Goal: Transaction & Acquisition: Purchase product/service

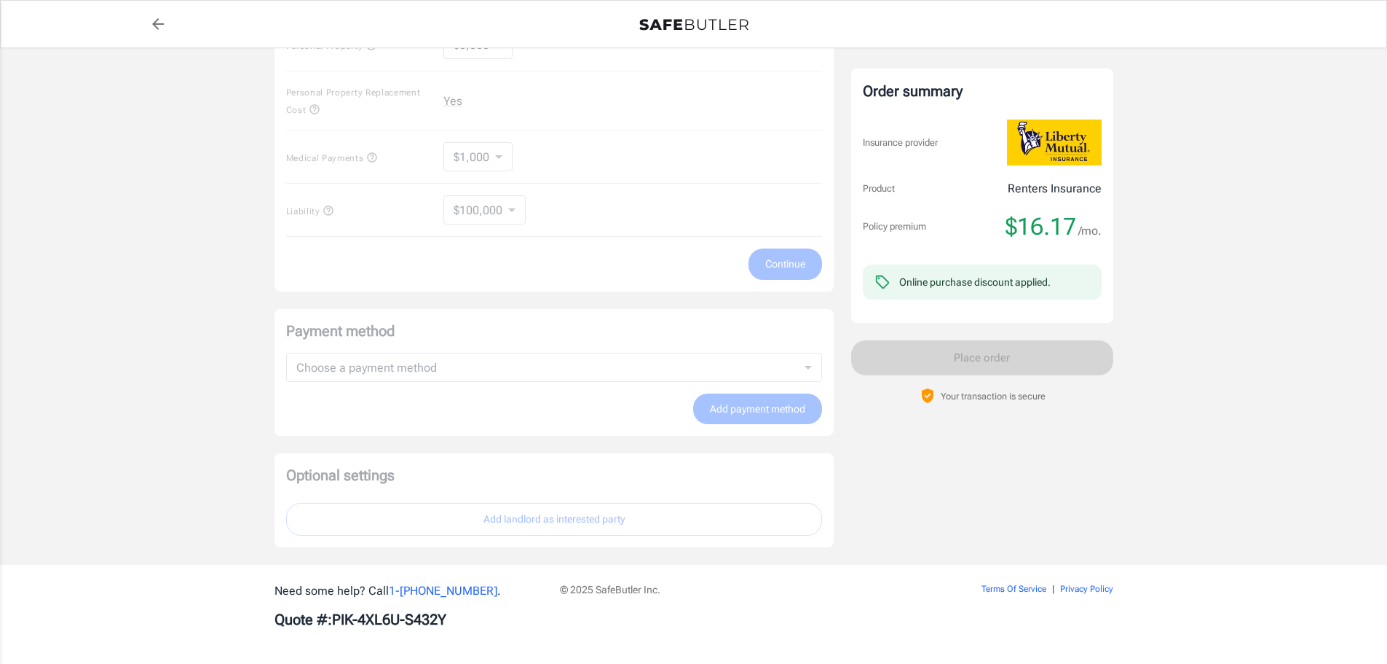
scroll to position [714, 0]
click at [781, 414] on div "Payment method Choose a payment method ​ Choose a payment method Add payment me…" at bounding box center [554, 369] width 559 height 127
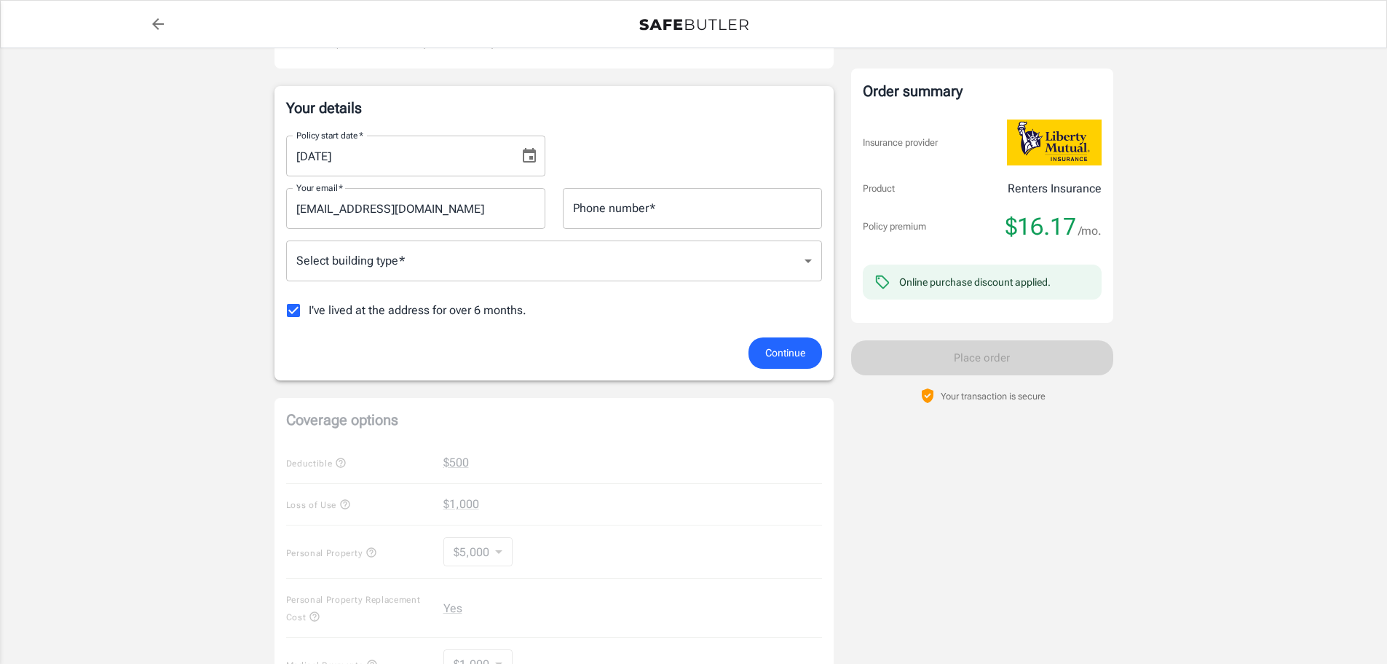
scroll to position [0, 0]
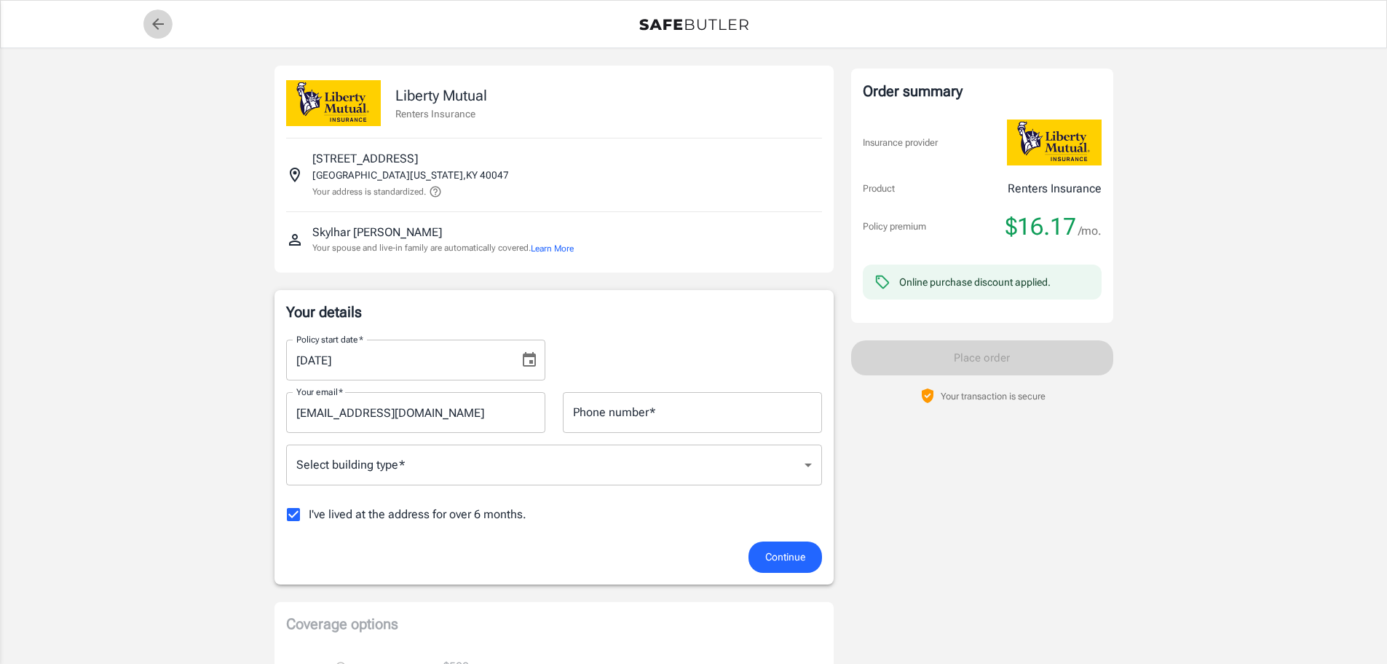
click at [153, 26] on icon "back to quotes" at bounding box center [157, 23] width 17 height 17
click at [986, 264] on div "Online purchase discount applied." at bounding box center [982, 281] width 239 height 35
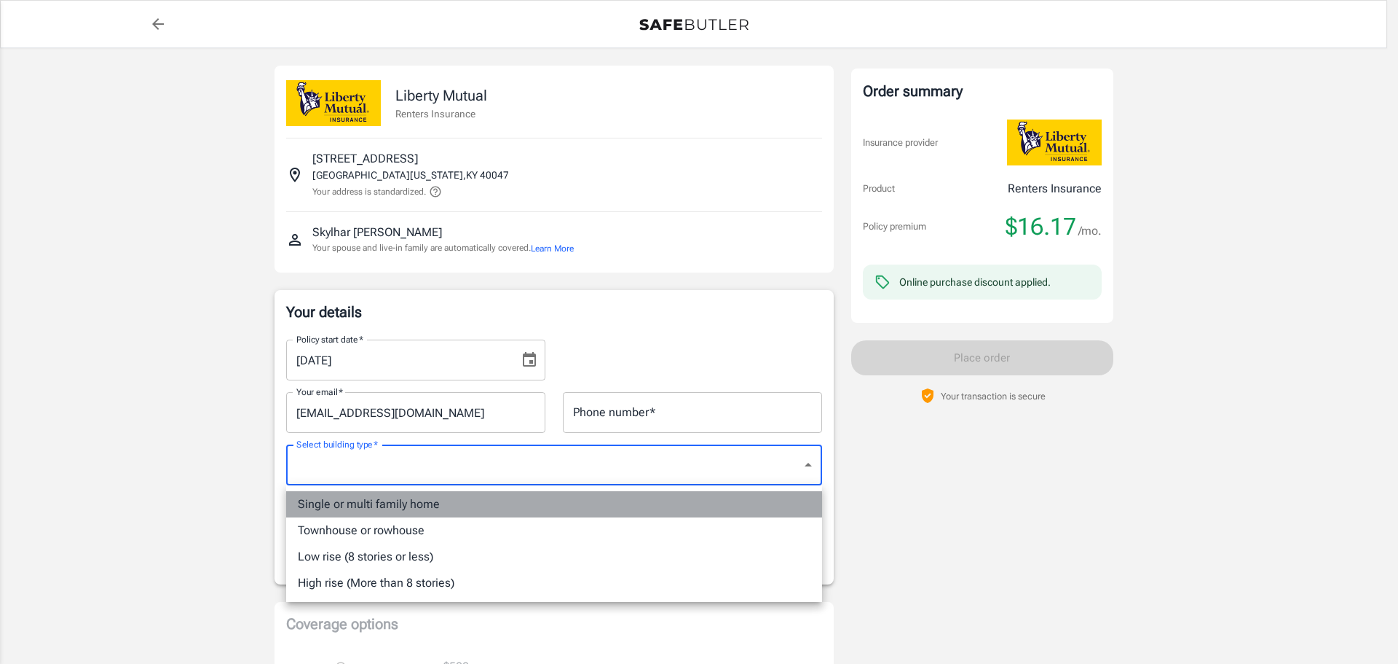
click at [501, 508] on li "Single or multi family home" at bounding box center [554, 504] width 536 height 26
type input "singlefamily"
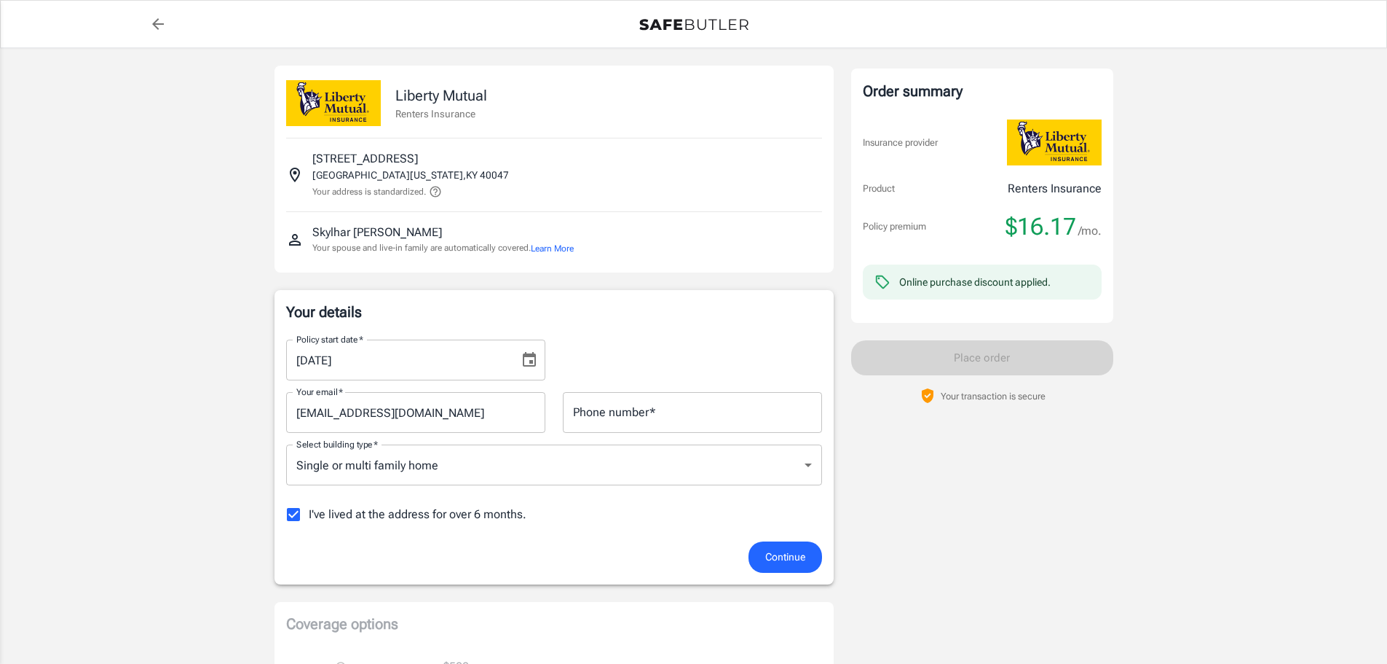
click at [967, 562] on div "Order summary Insurance provider Product Renters Insurance Policy premium $16.1…" at bounding box center [982, 662] width 262 height 1192
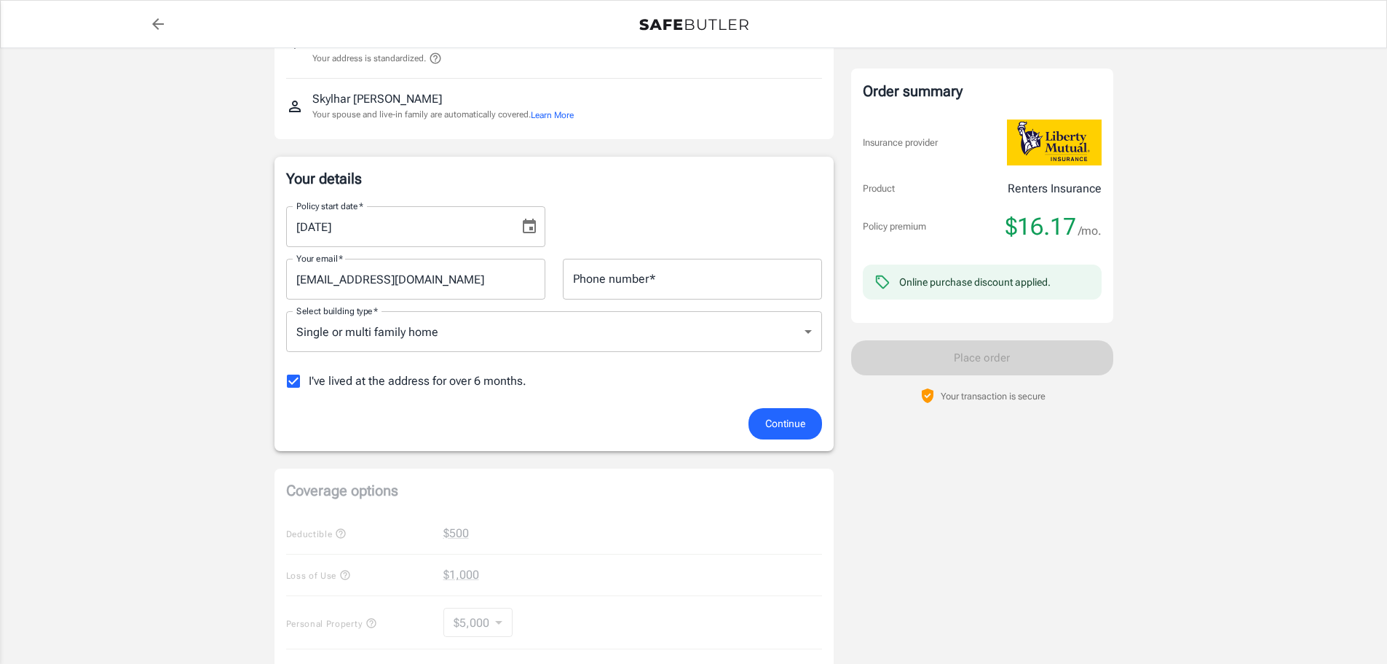
scroll to position [146, 0]
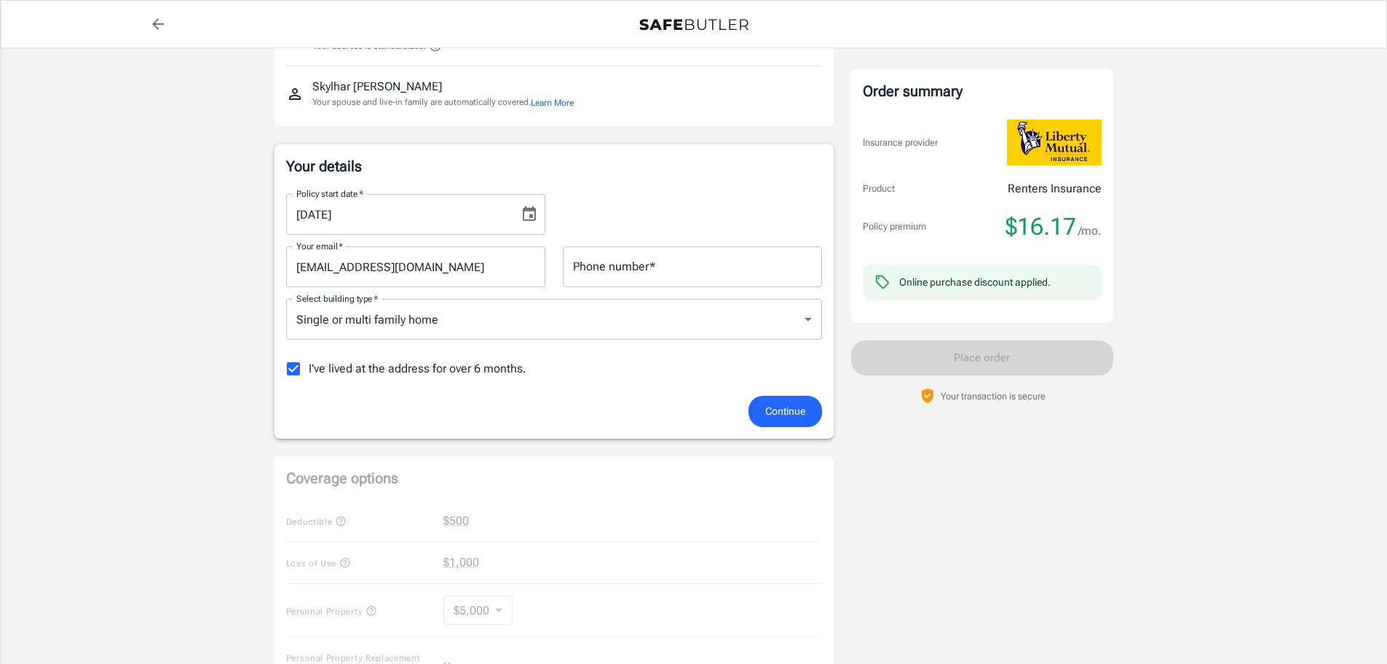
click at [366, 372] on span "I've lived at the address for over 6 months." at bounding box center [418, 368] width 218 height 17
click at [309, 372] on input "I've lived at the address for over 6 months." at bounding box center [293, 368] width 31 height 31
checkbox input "false"
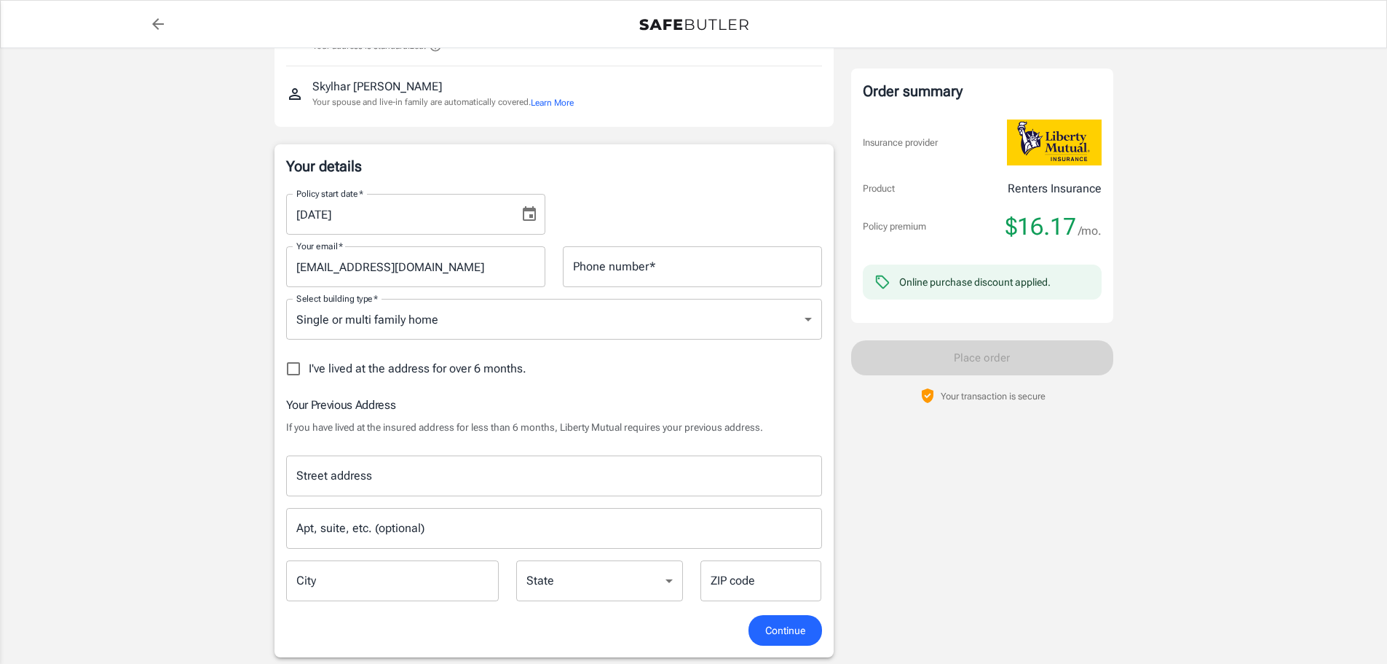
click at [398, 473] on input "Street address" at bounding box center [554, 476] width 523 height 28
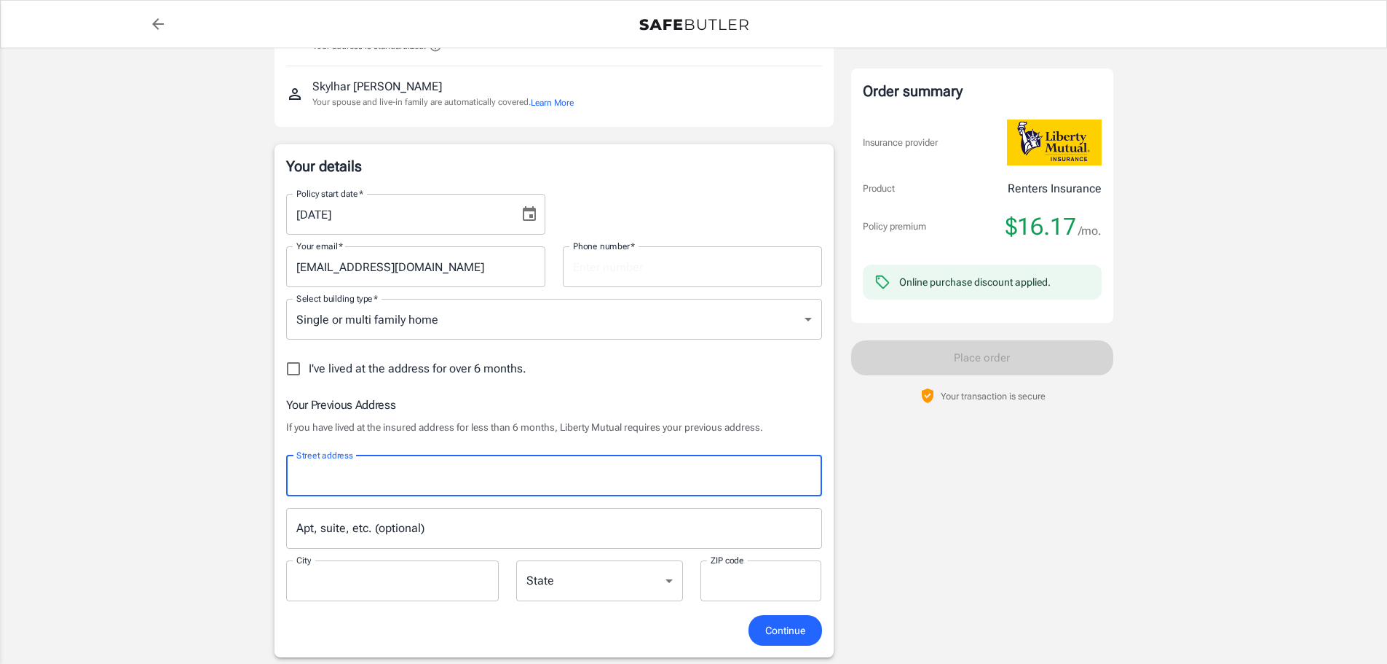
type input "[STREET_ADDRESS]"
type input "5024222461"
type input "[GEOGRAPHIC_DATA]"
type input "40013"
click at [816, 519] on input "Apt, suite, etc. (optional)" at bounding box center [554, 528] width 536 height 41
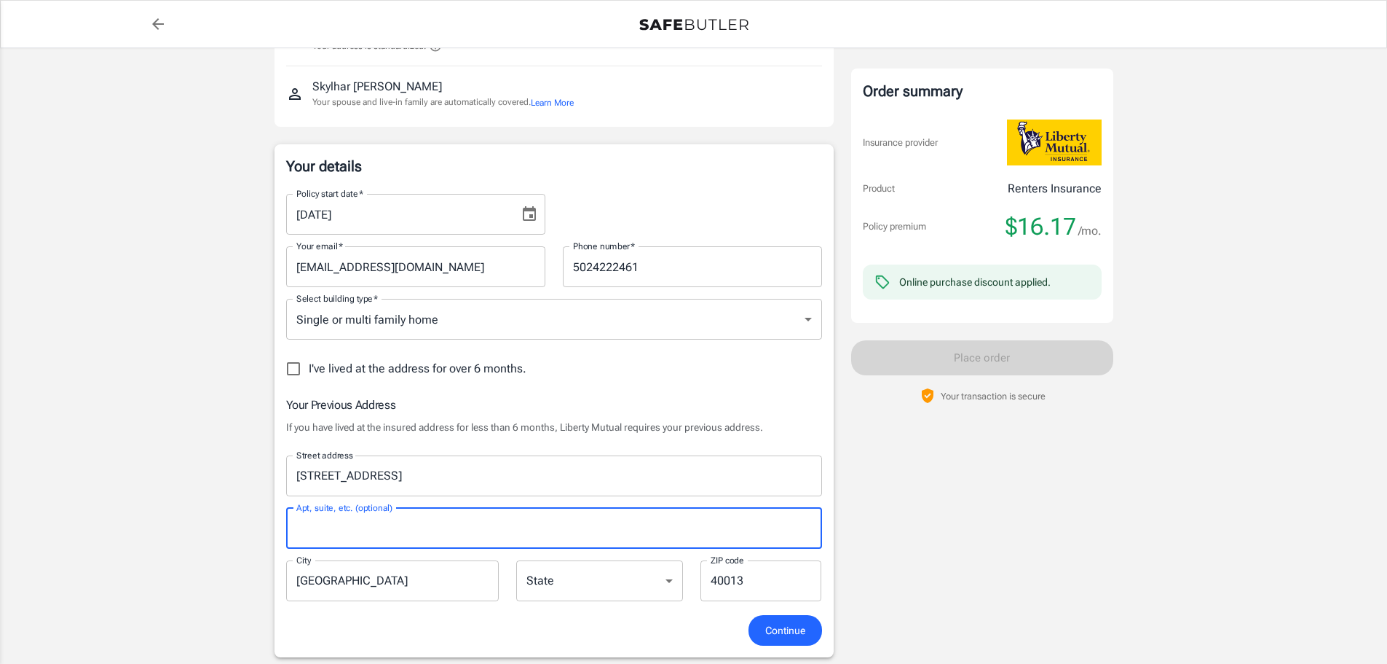
scroll to position [291, 0]
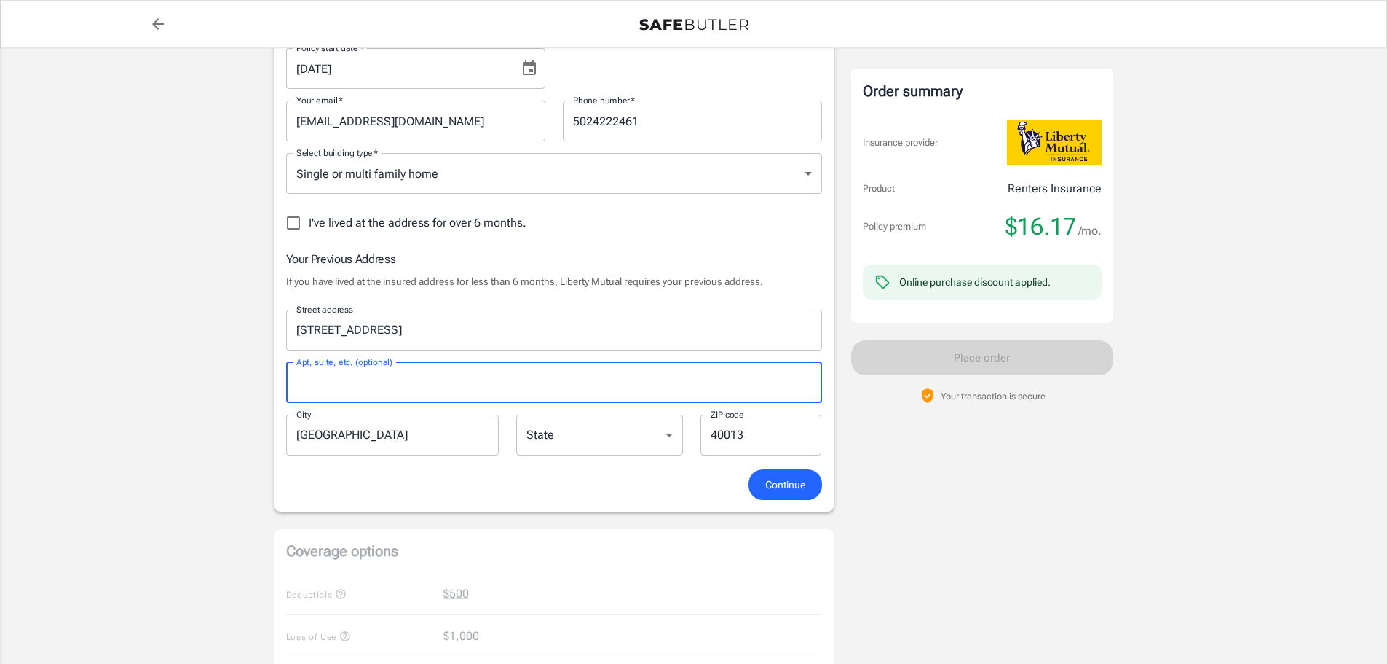
click at [792, 489] on span "Continue" at bounding box center [785, 485] width 40 height 18
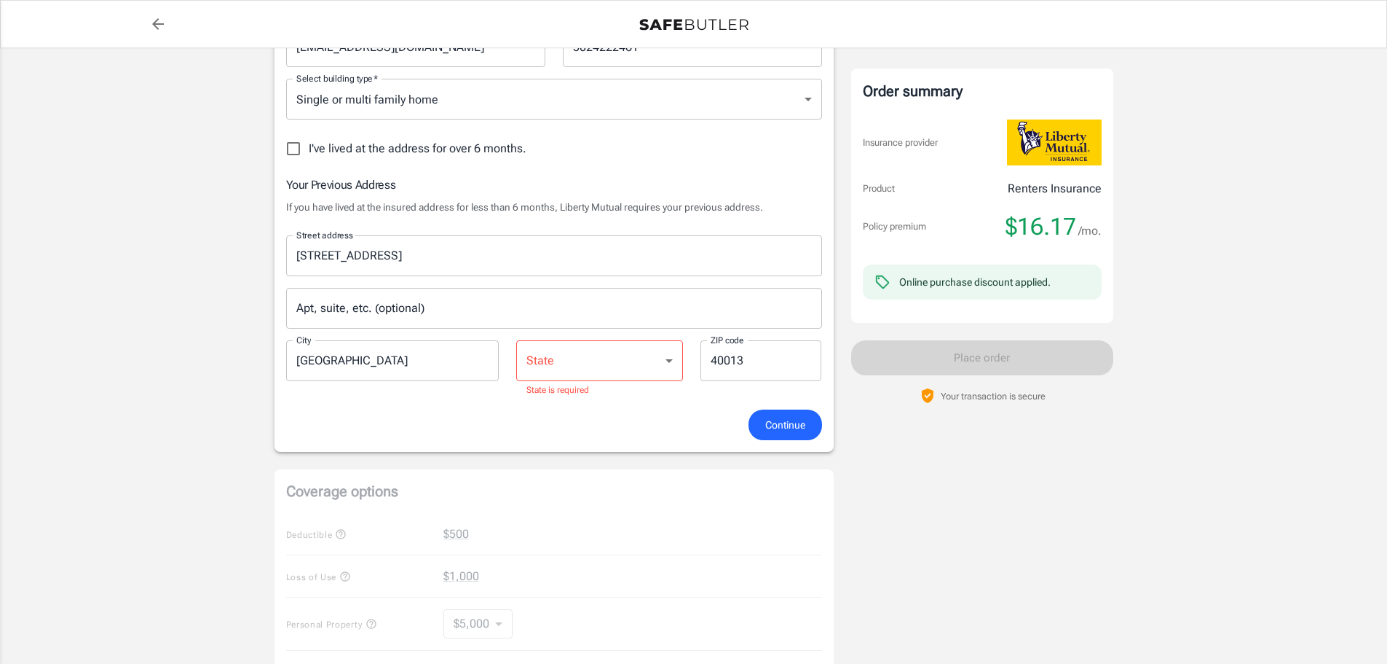
scroll to position [437, 0]
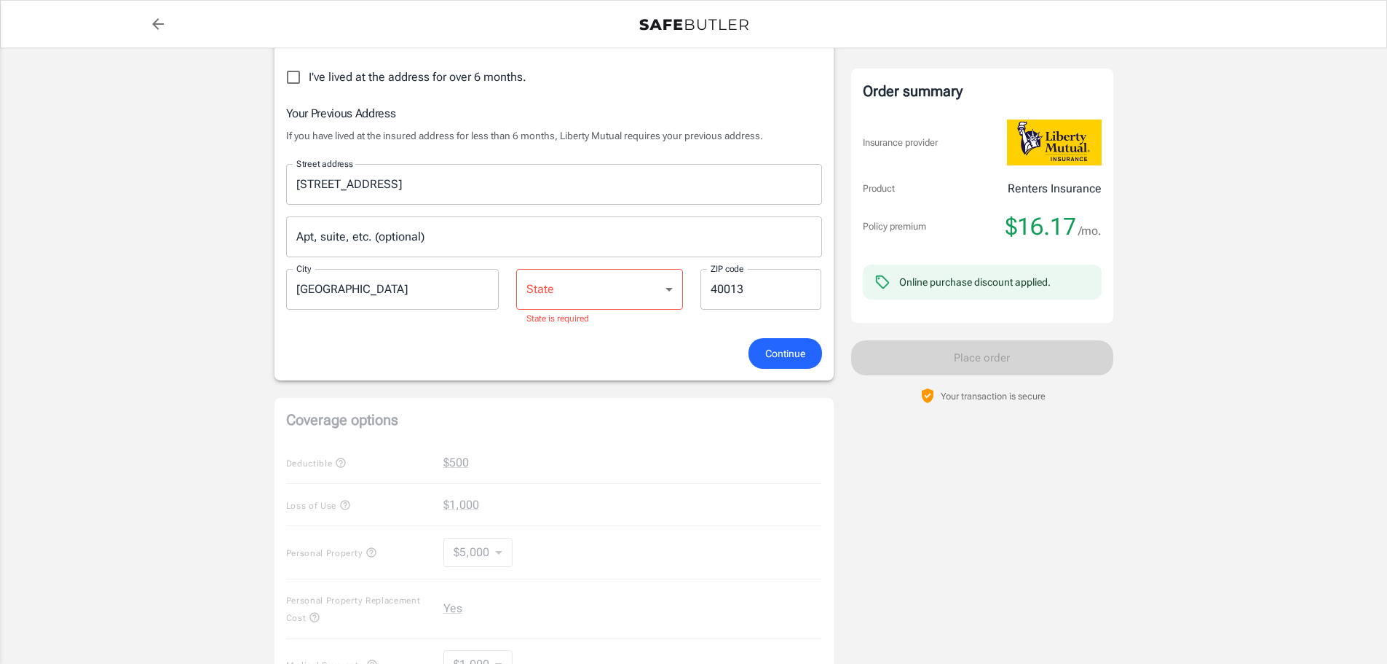
click at [600, 278] on select "[US_STATE] [US_STATE] [US_STATE] [US_STATE] [US_STATE] [US_STATE] [US_STATE] [U…" at bounding box center [599, 289] width 167 height 41
select select "KY"
click at [516, 269] on select "[US_STATE] [US_STATE] [US_STATE] [US_STATE] [US_STATE] [US_STATE] [US_STATE] [U…" at bounding box center [599, 289] width 167 height 41
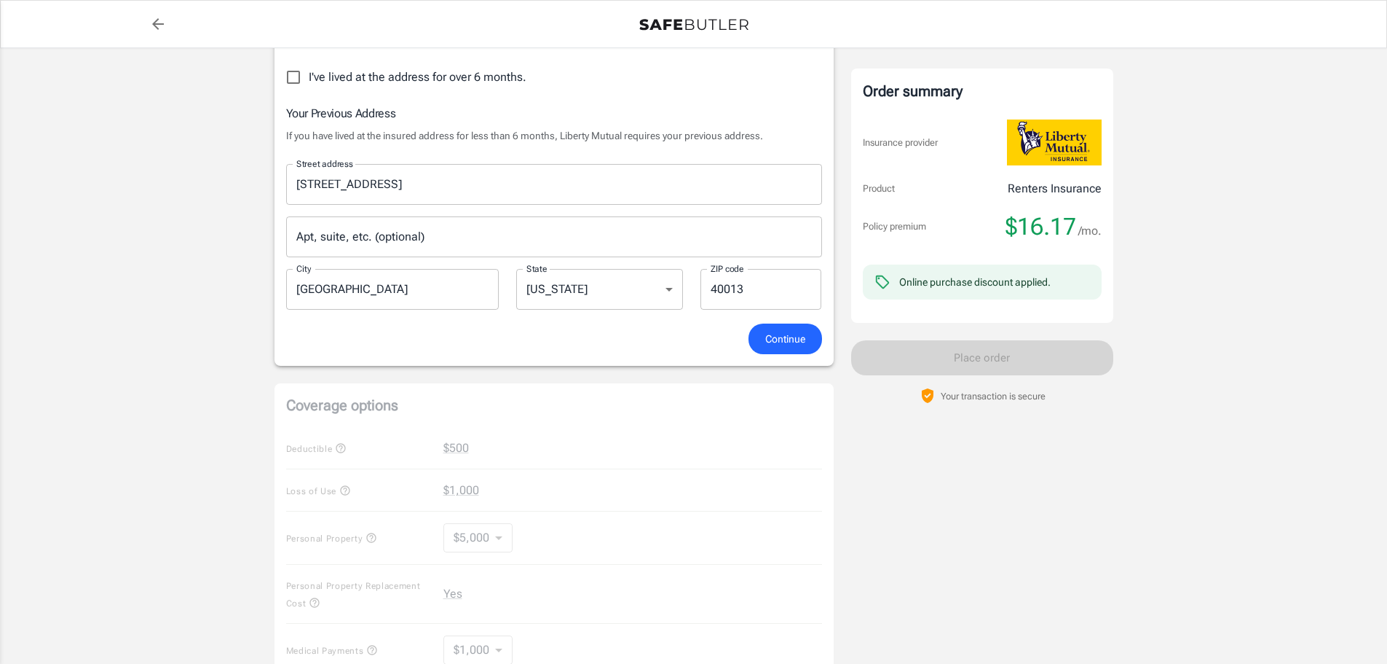
click at [615, 320] on div "Your Previous Address If you have lived at the insured address for less than 6 …" at bounding box center [554, 213] width 536 height 219
click at [784, 342] on span "Continue" at bounding box center [785, 339] width 40 height 18
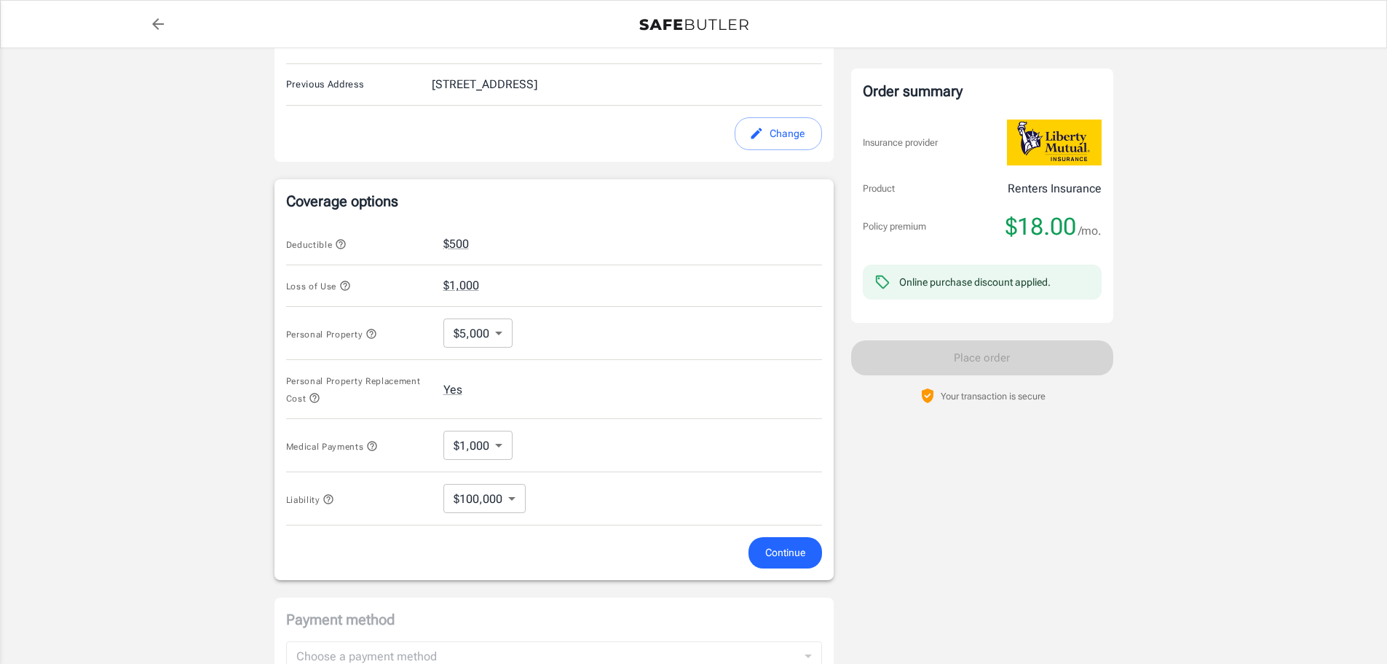
scroll to position [524, 0]
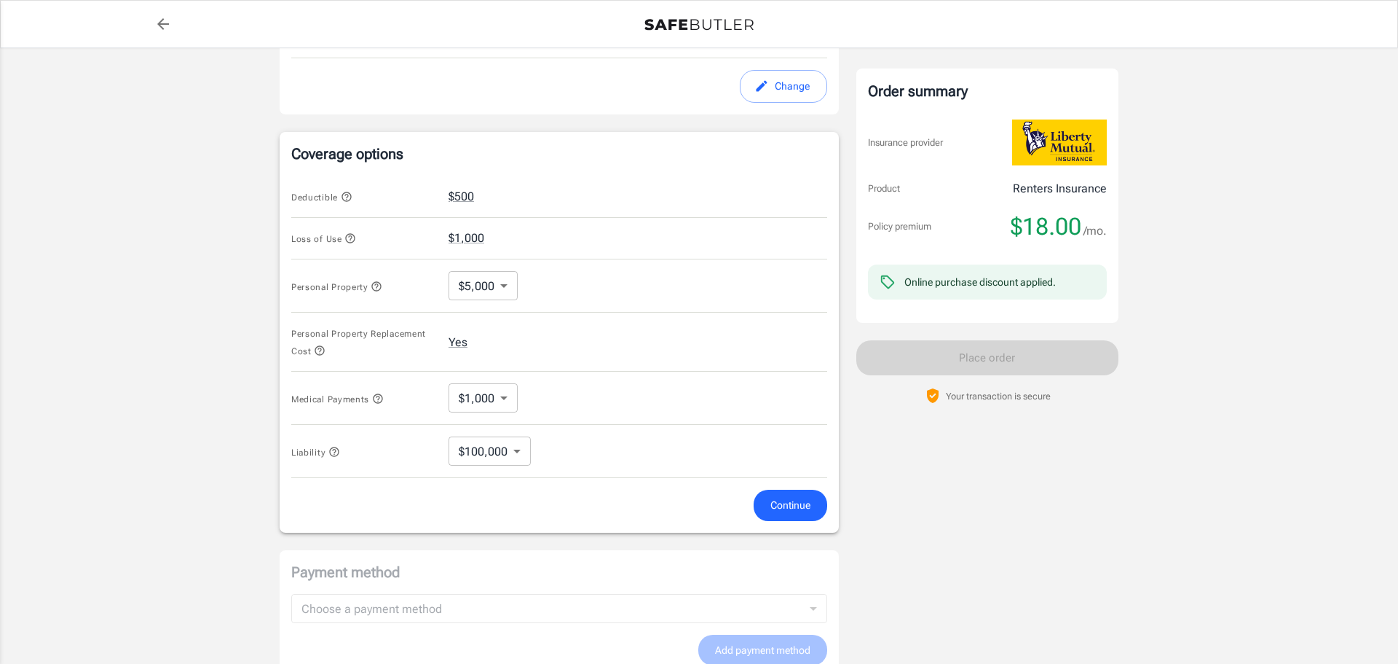
click at [492, 457] on body "Policy premium $ 18.00 /mo Liberty Mutual Renters Insurance [STREET_ADDRESS][US…" at bounding box center [699, 246] width 1398 height 1541
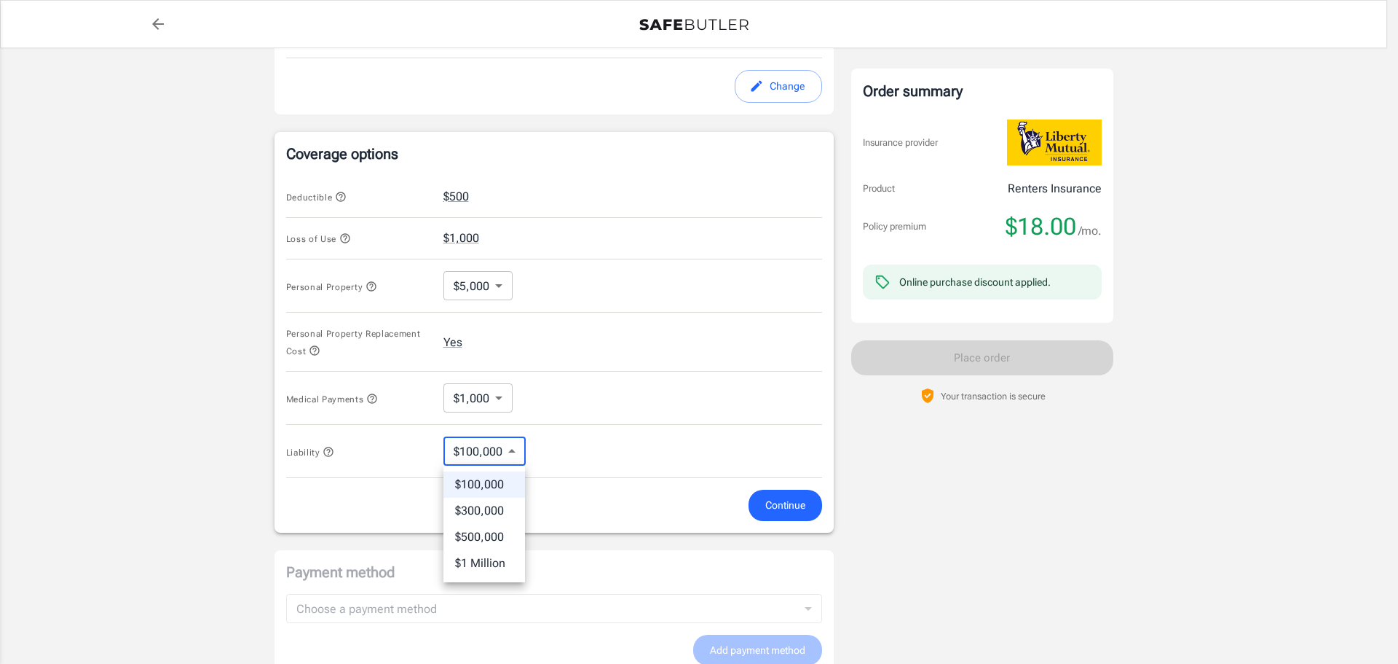
click at [596, 441] on div at bounding box center [699, 332] width 1398 height 664
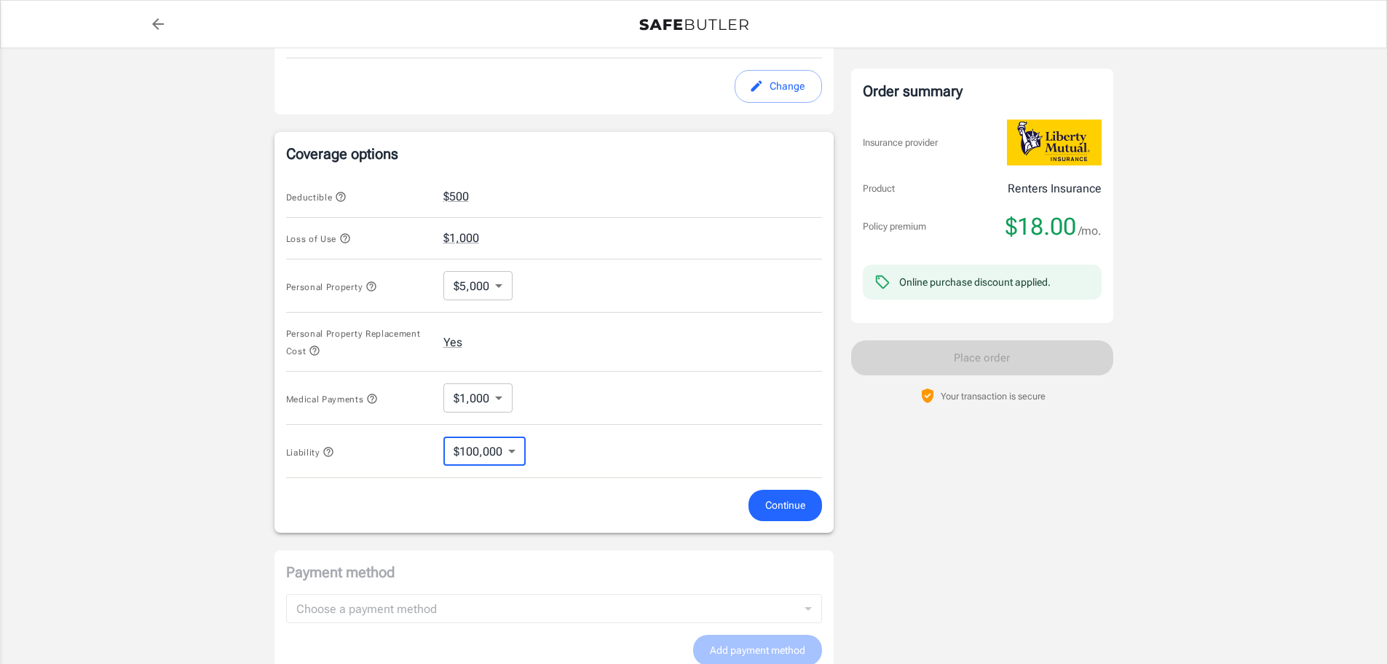
click at [492, 280] on body "Policy premium $ 18.00 /mo Liberty Mutual Renters Insurance [STREET_ADDRESS][US…" at bounding box center [693, 246] width 1387 height 1541
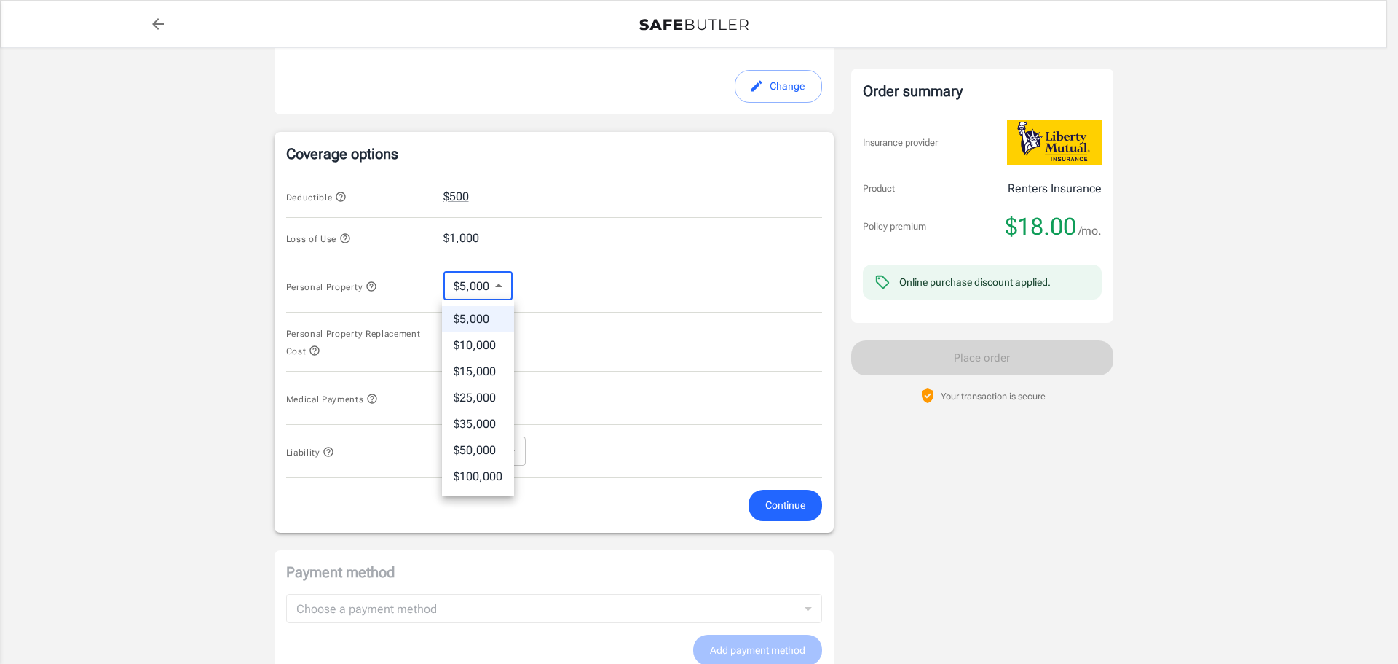
click at [492, 280] on div at bounding box center [699, 332] width 1398 height 664
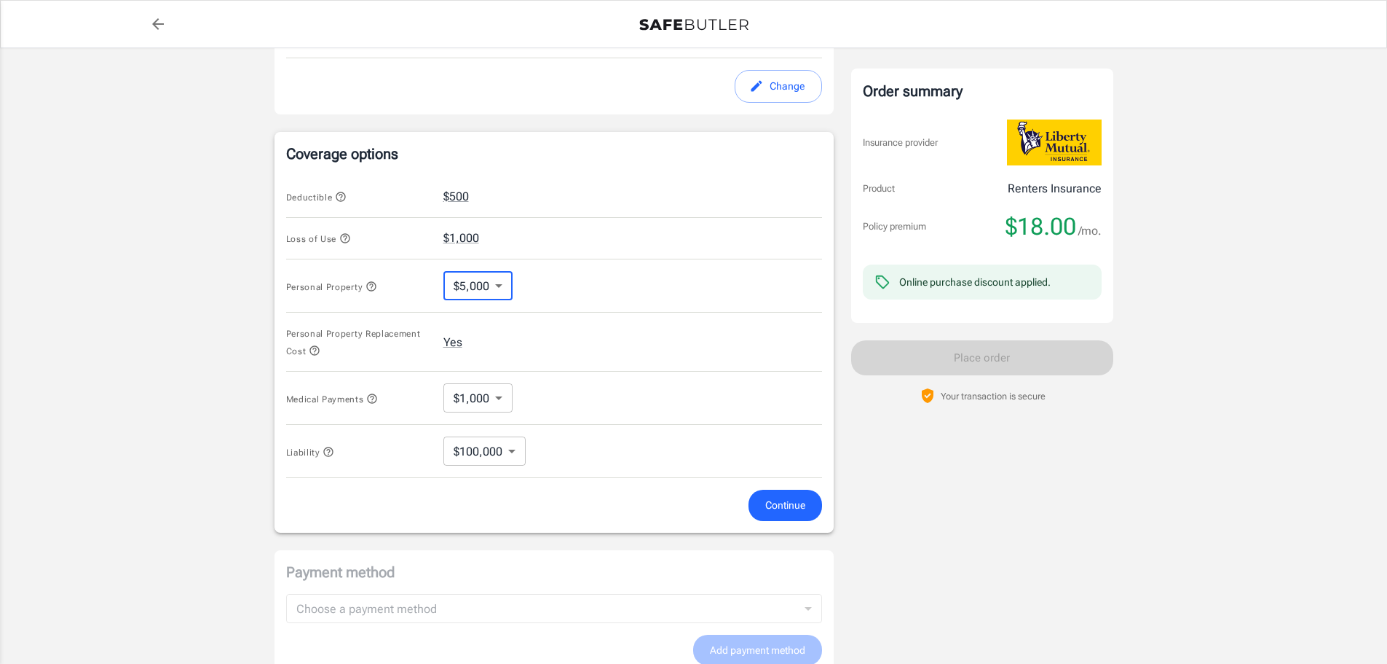
click at [484, 403] on body "Policy premium $ 18.00 /mo Liberty Mutual Renters Insurance [STREET_ADDRESS][US…" at bounding box center [693, 246] width 1387 height 1541
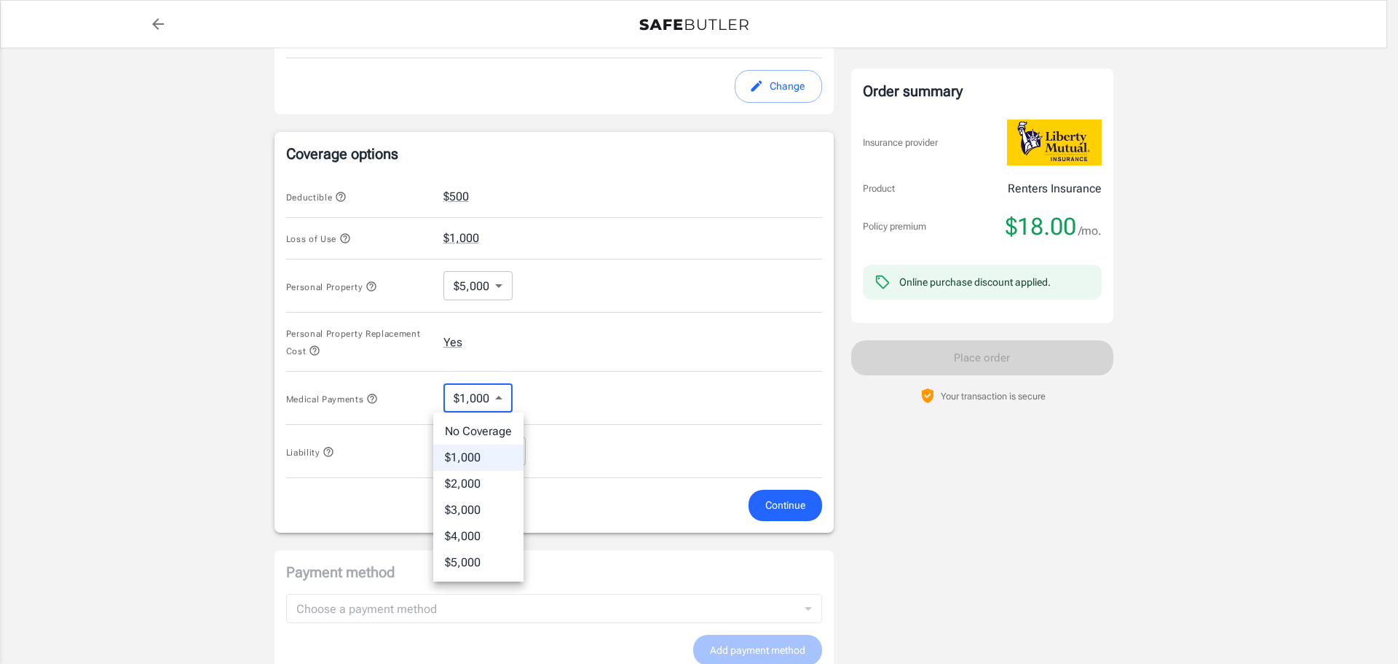
click at [578, 326] on div at bounding box center [699, 332] width 1398 height 664
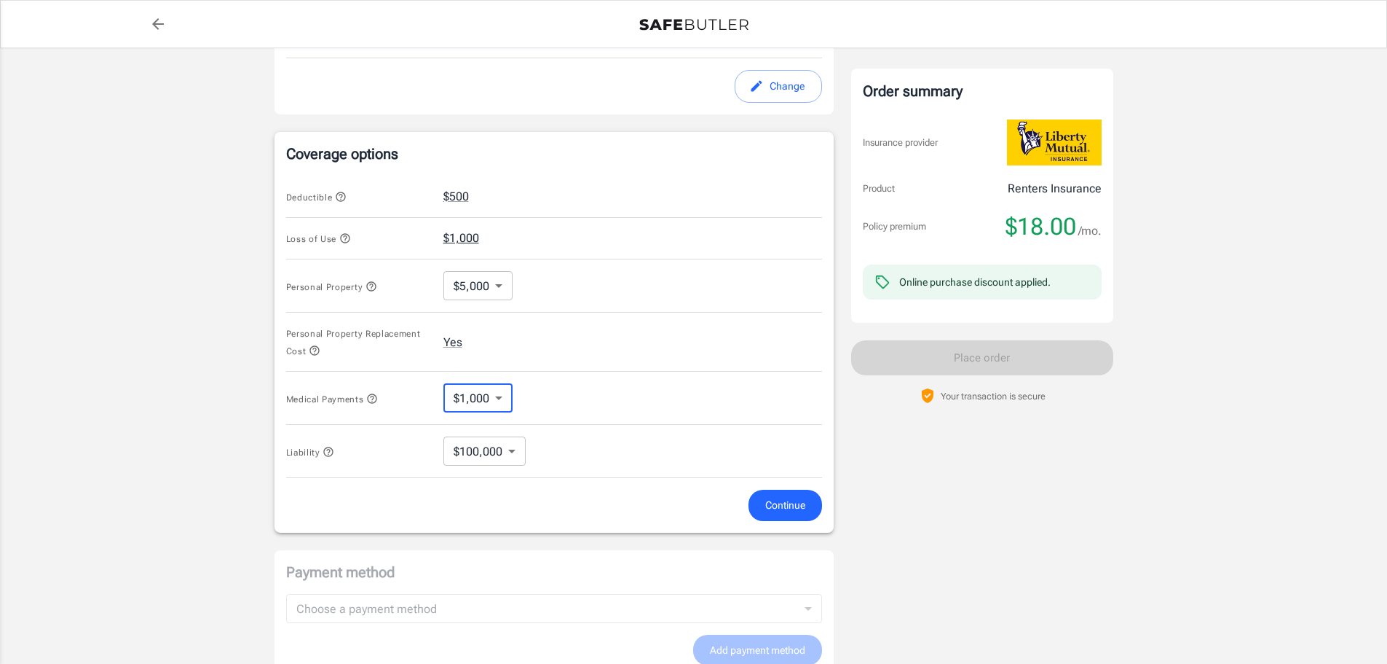
click at [462, 239] on button "$1,000" at bounding box center [462, 237] width 36 height 17
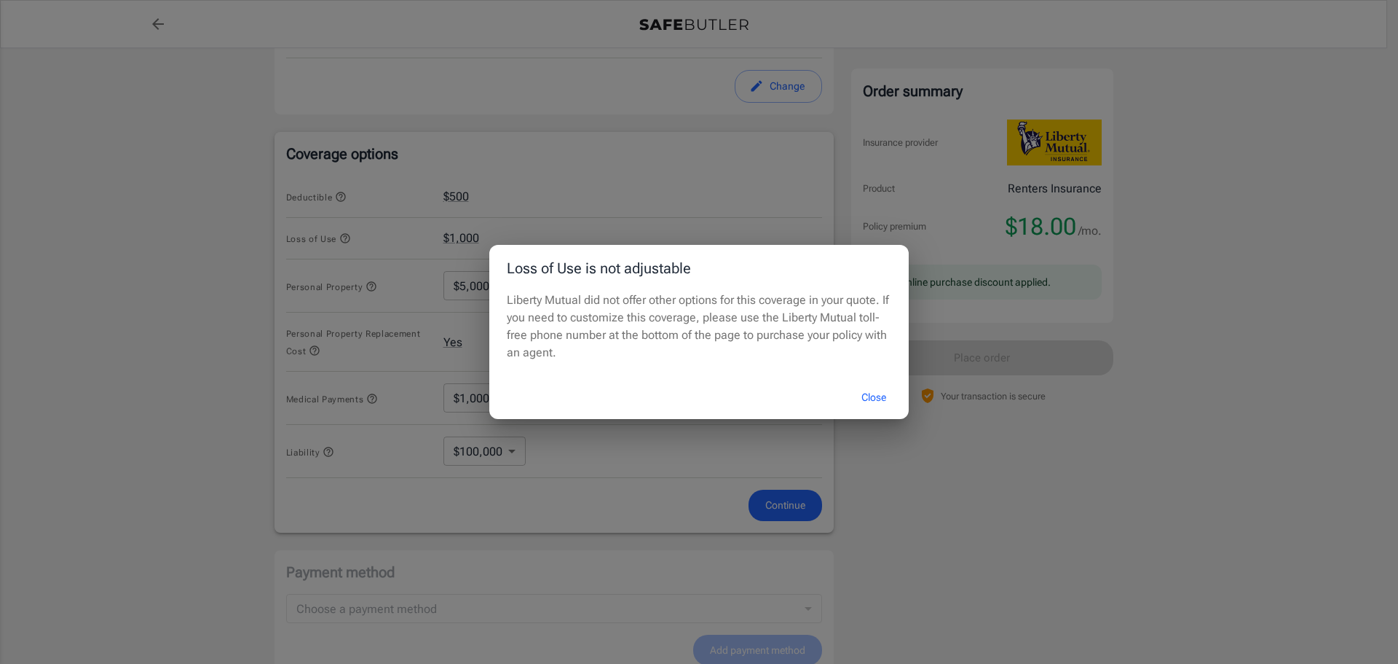
click at [873, 395] on button "Close" at bounding box center [874, 397] width 58 height 31
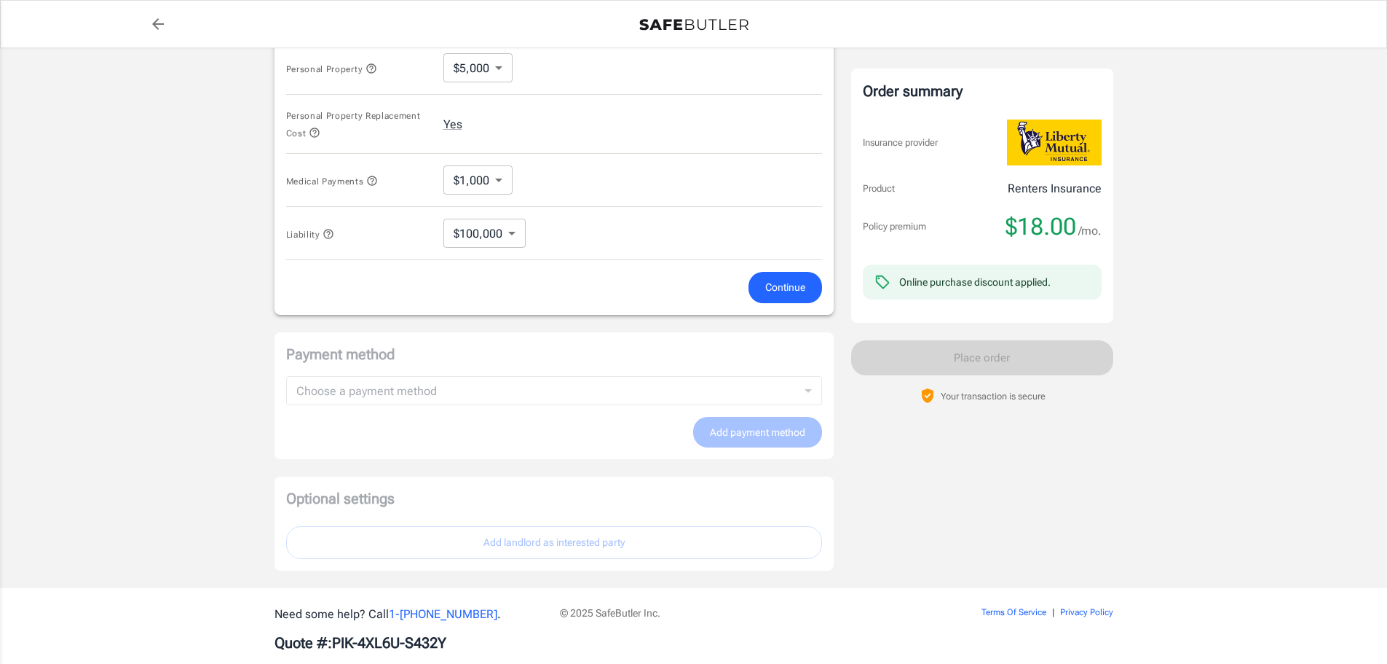
scroll to position [743, 0]
click at [501, 235] on body "Policy premium $ 18.00 /mo Liberty Mutual Renters Insurance [STREET_ADDRESS][US…" at bounding box center [693, 27] width 1387 height 1541
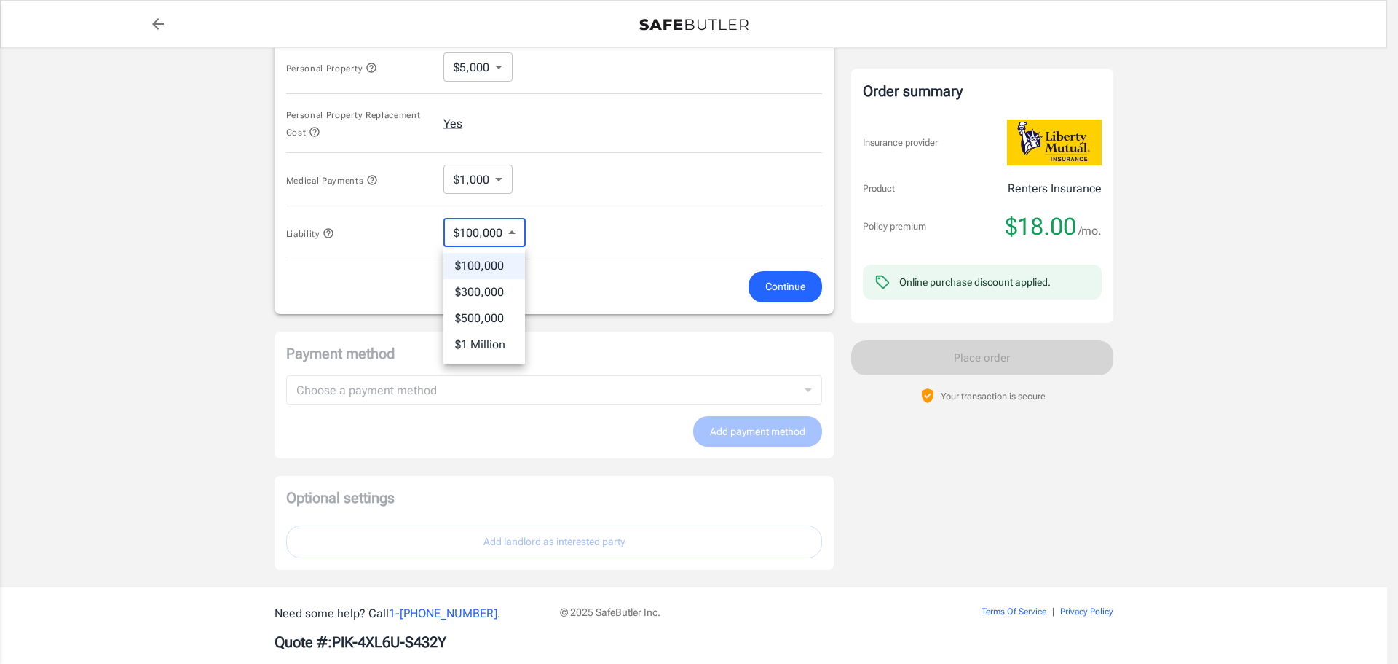
click at [485, 286] on li "$300,000" at bounding box center [485, 292] width 82 height 26
type input "300000"
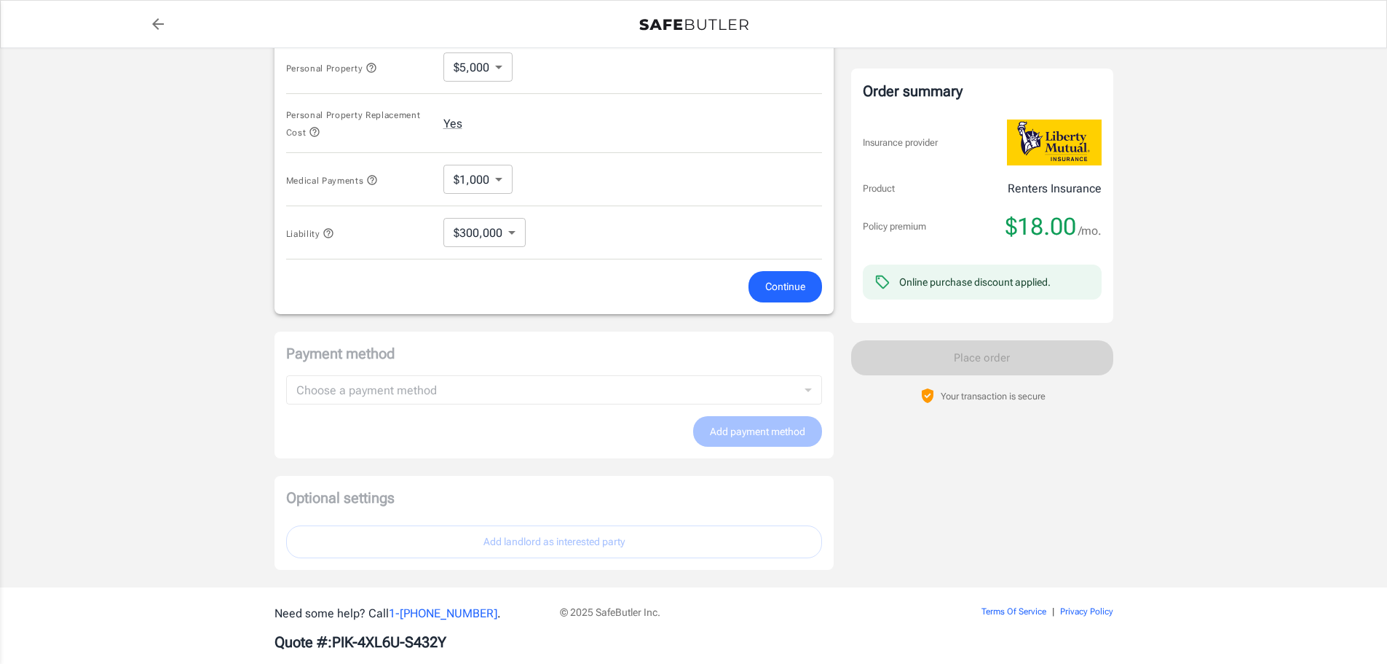
click at [586, 269] on form "Deductible $500 Loss of Use $1,000 Personal Property $5,000 5000 ​ Personal Pro…" at bounding box center [554, 129] width 536 height 345
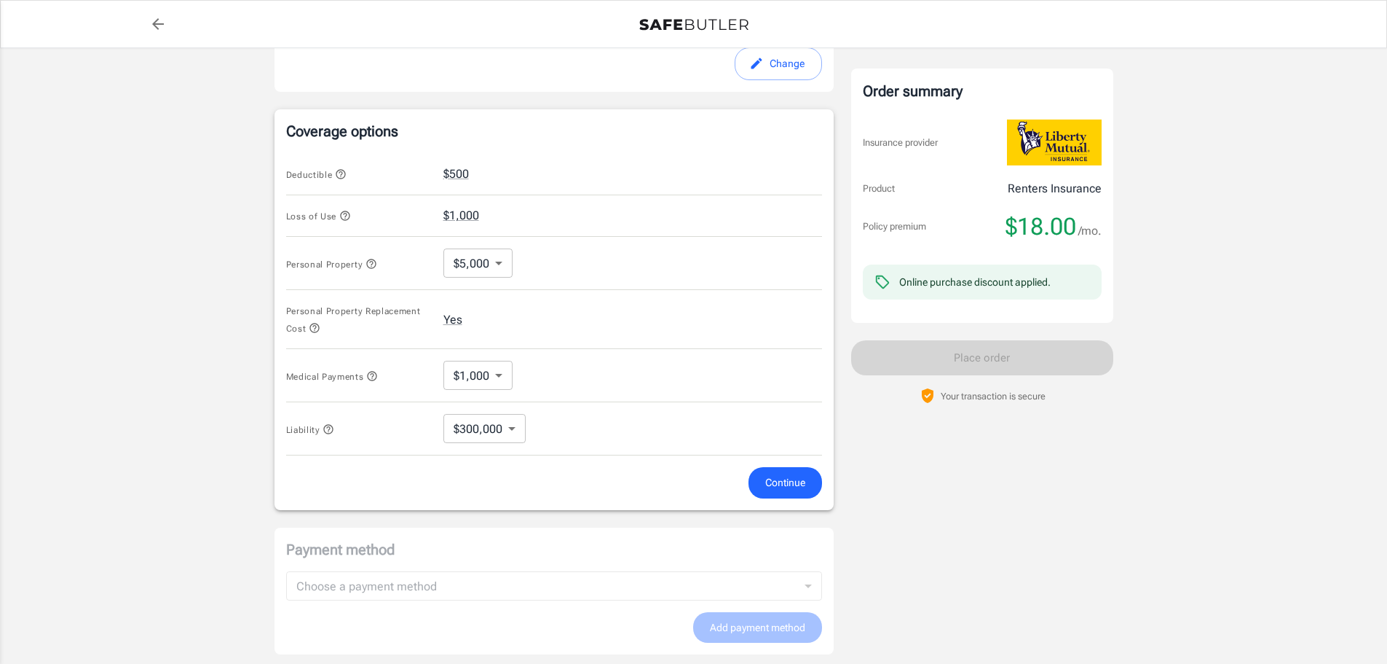
scroll to position [524, 0]
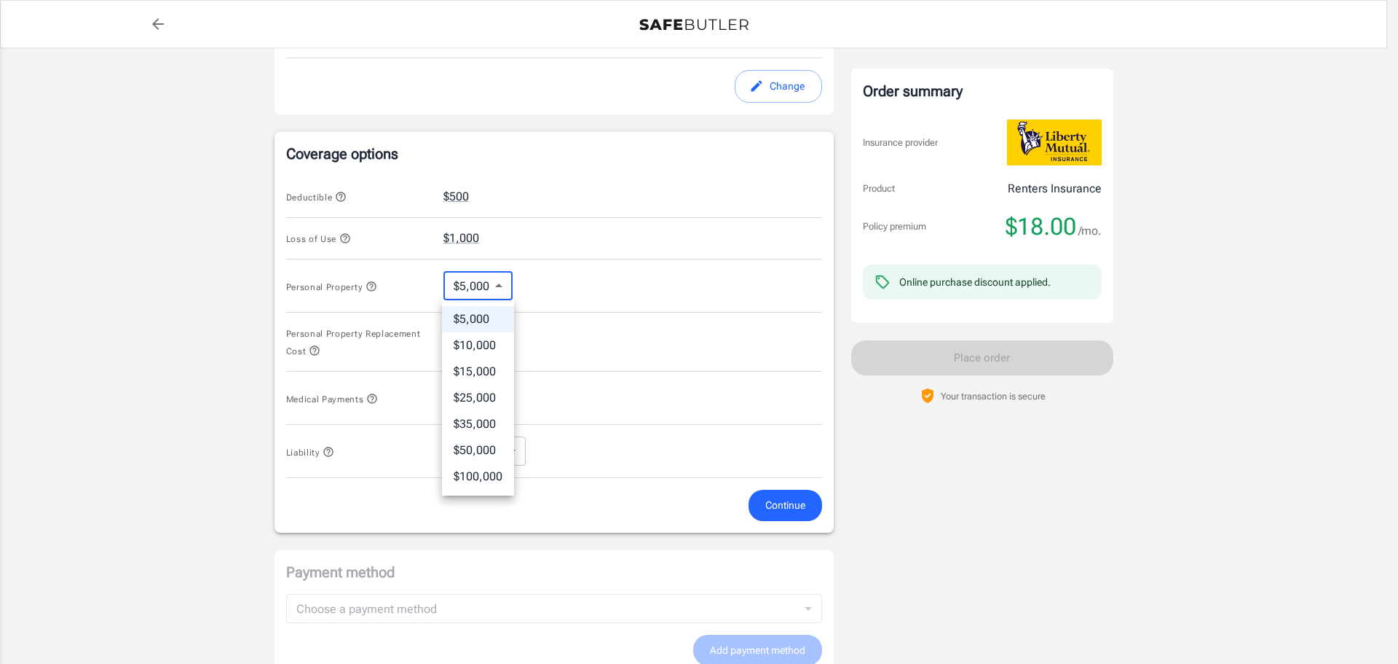
click at [503, 286] on body "Policy premium $ 18.00 /mo Liberty Mutual Renters Insurance [STREET_ADDRESS][US…" at bounding box center [699, 246] width 1398 height 1541
click at [503, 286] on div at bounding box center [699, 332] width 1398 height 664
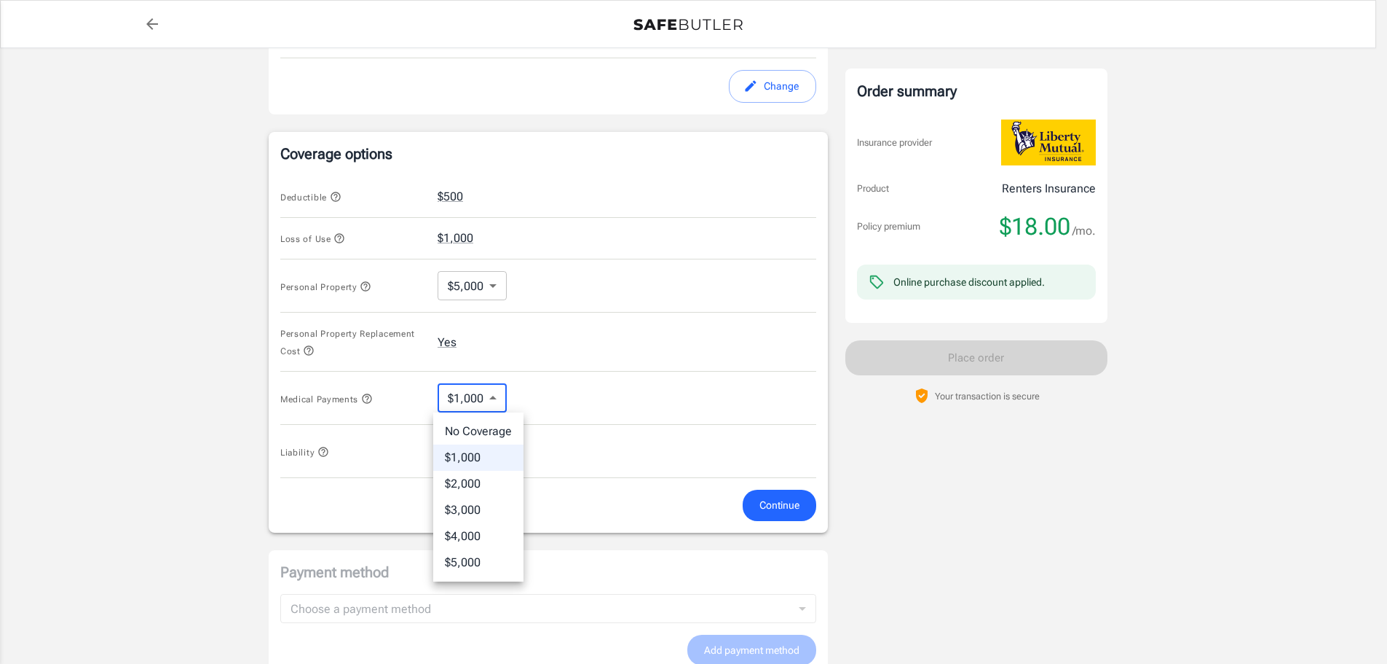
click at [485, 393] on body "Policy premium $ 18.00 /mo Liberty Mutual Renters Insurance [STREET_ADDRESS][US…" at bounding box center [693, 246] width 1387 height 1541
click at [485, 393] on div at bounding box center [699, 332] width 1398 height 664
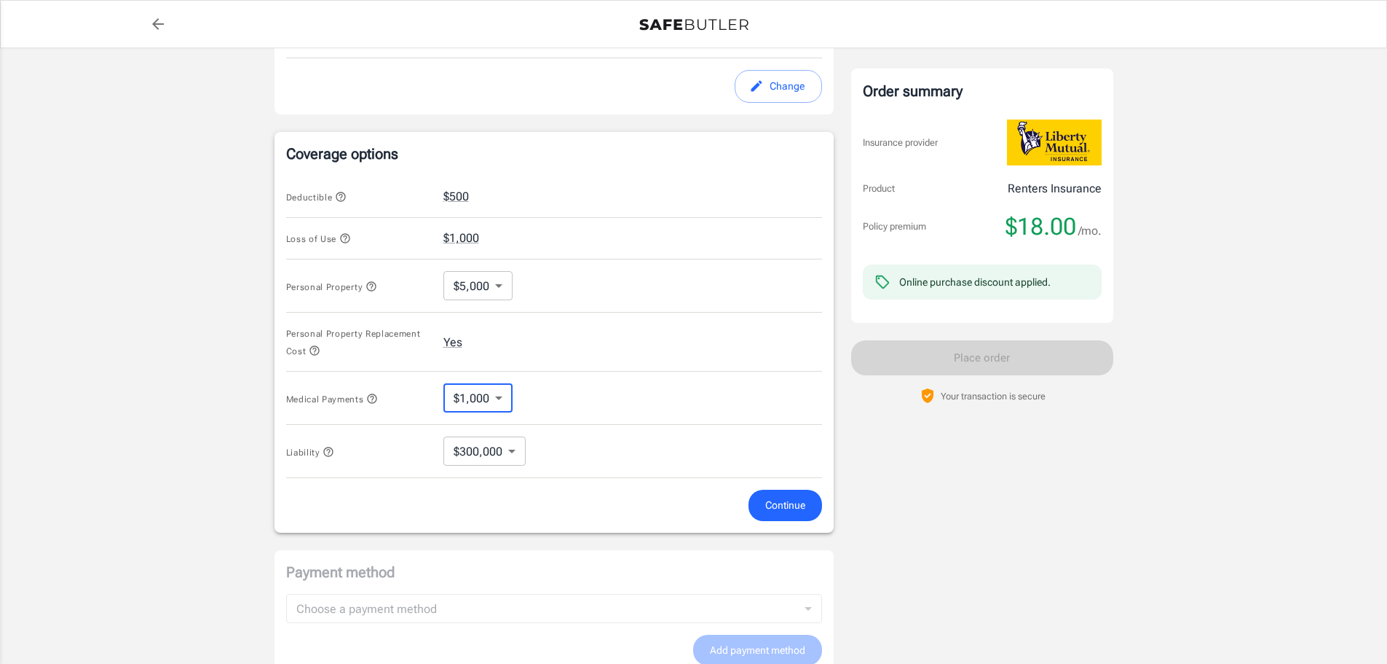
click at [495, 399] on body "Policy premium $ 18.00 /mo Liberty Mutual Renters Insurance [STREET_ADDRESS][US…" at bounding box center [693, 246] width 1387 height 1541
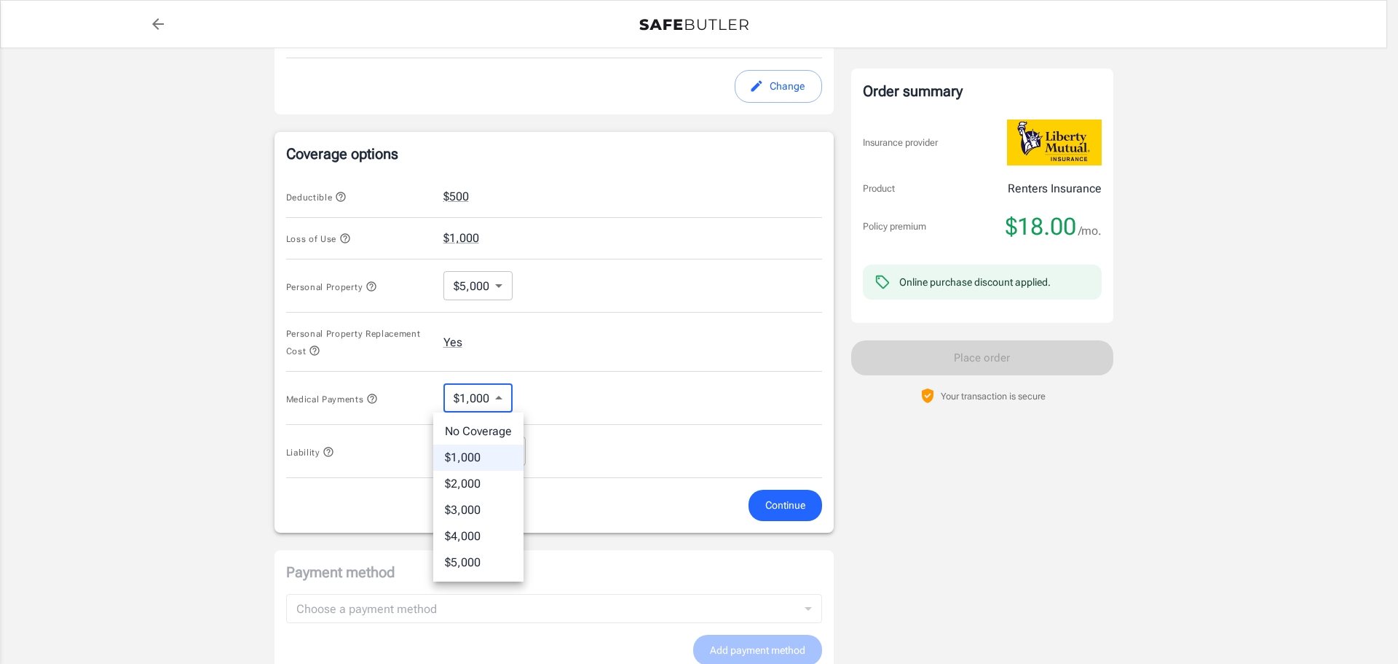
click at [476, 559] on li "$5,000" at bounding box center [478, 562] width 90 height 26
type input "5000"
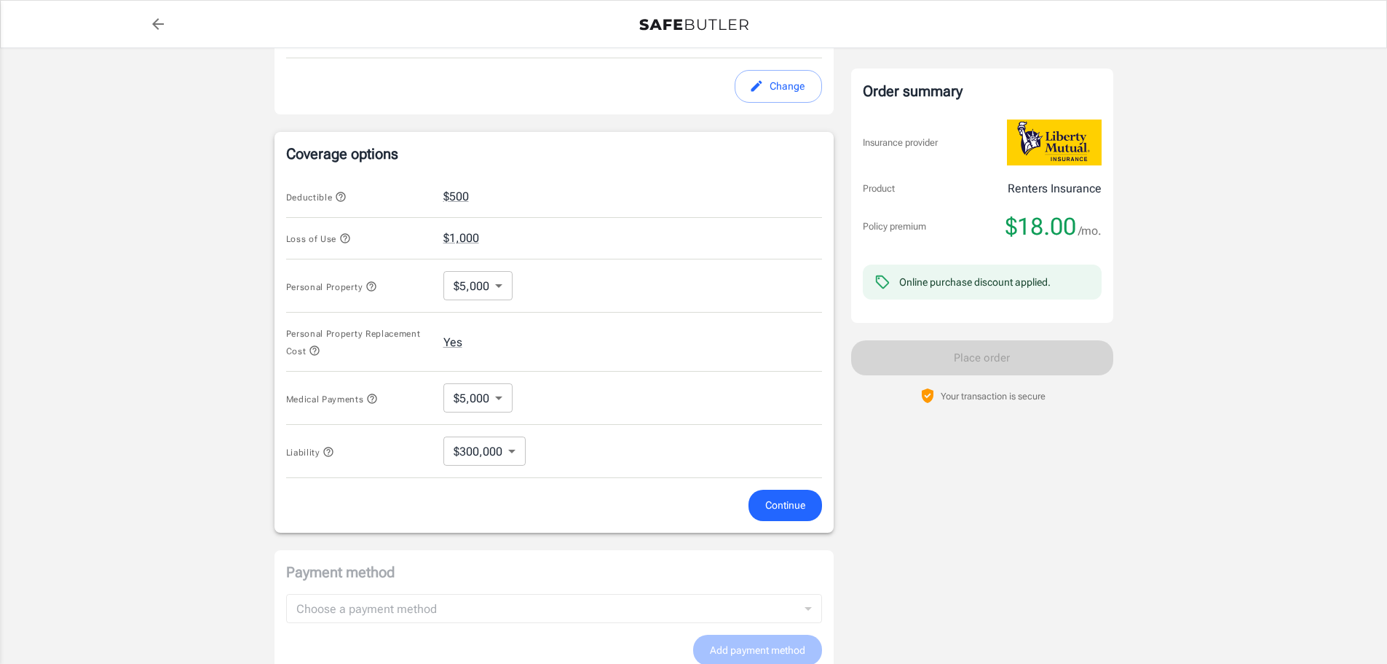
click at [639, 493] on div "Continue" at bounding box center [554, 504] width 554 height 31
click at [481, 286] on body "Policy premium $ 18.00 /mo Liberty Mutual Renters Insurance [STREET_ADDRESS][US…" at bounding box center [699, 246] width 1398 height 1541
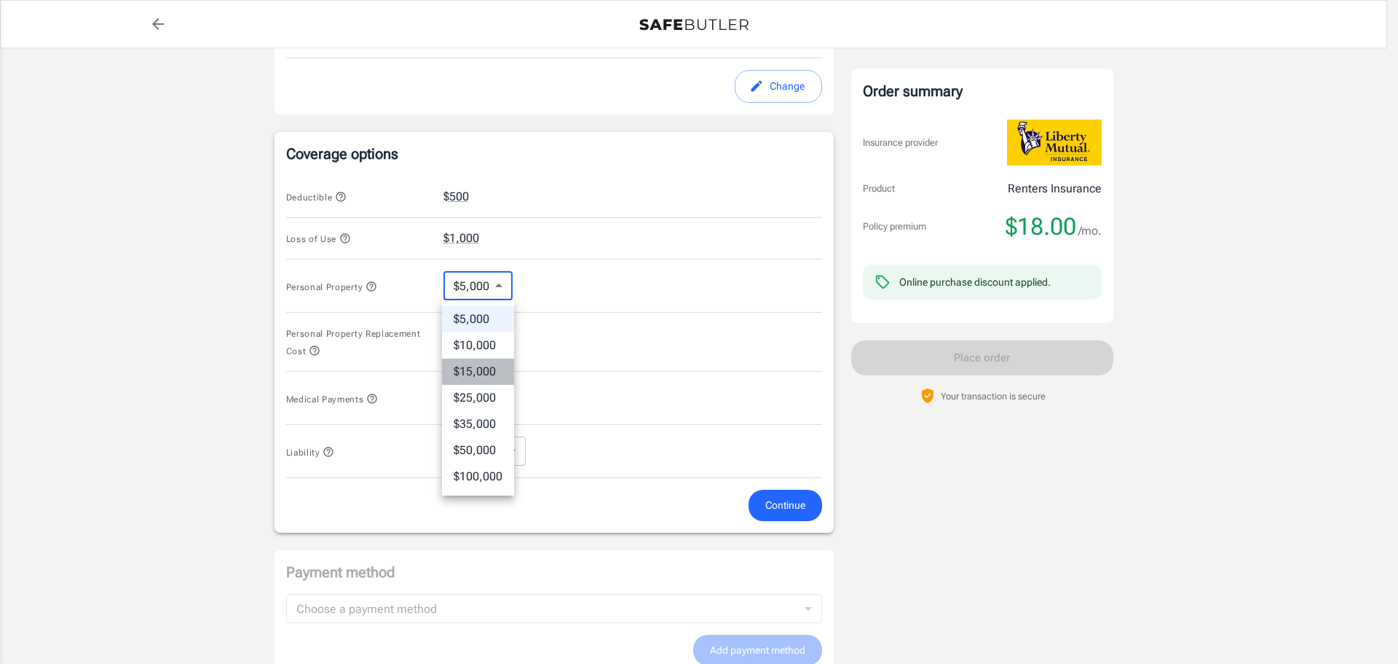
click at [470, 367] on li "$15,000" at bounding box center [478, 371] width 72 height 26
type input "15000"
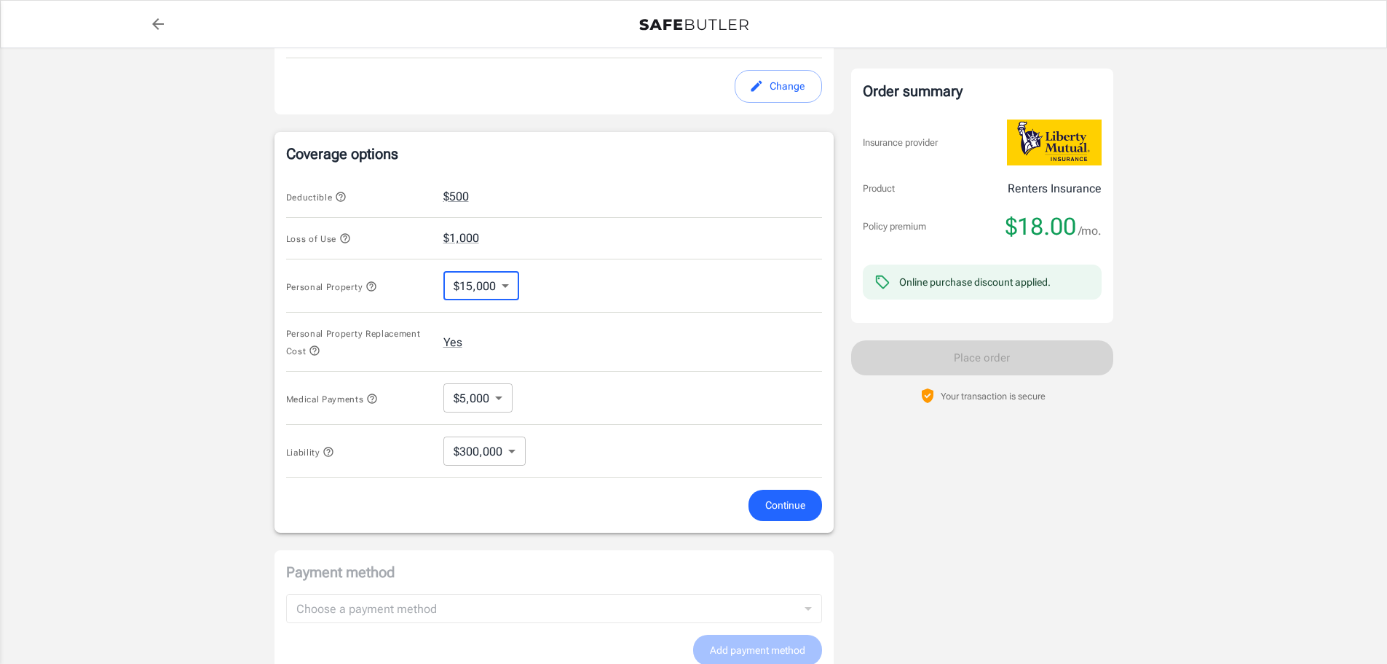
click at [613, 365] on Property "$5,000 $10,000 $15,000 $25,000 $35,000 $50,000 $100,000" at bounding box center [693, 332] width 1387 height 664
click at [787, 507] on span "Continue" at bounding box center [785, 505] width 40 height 18
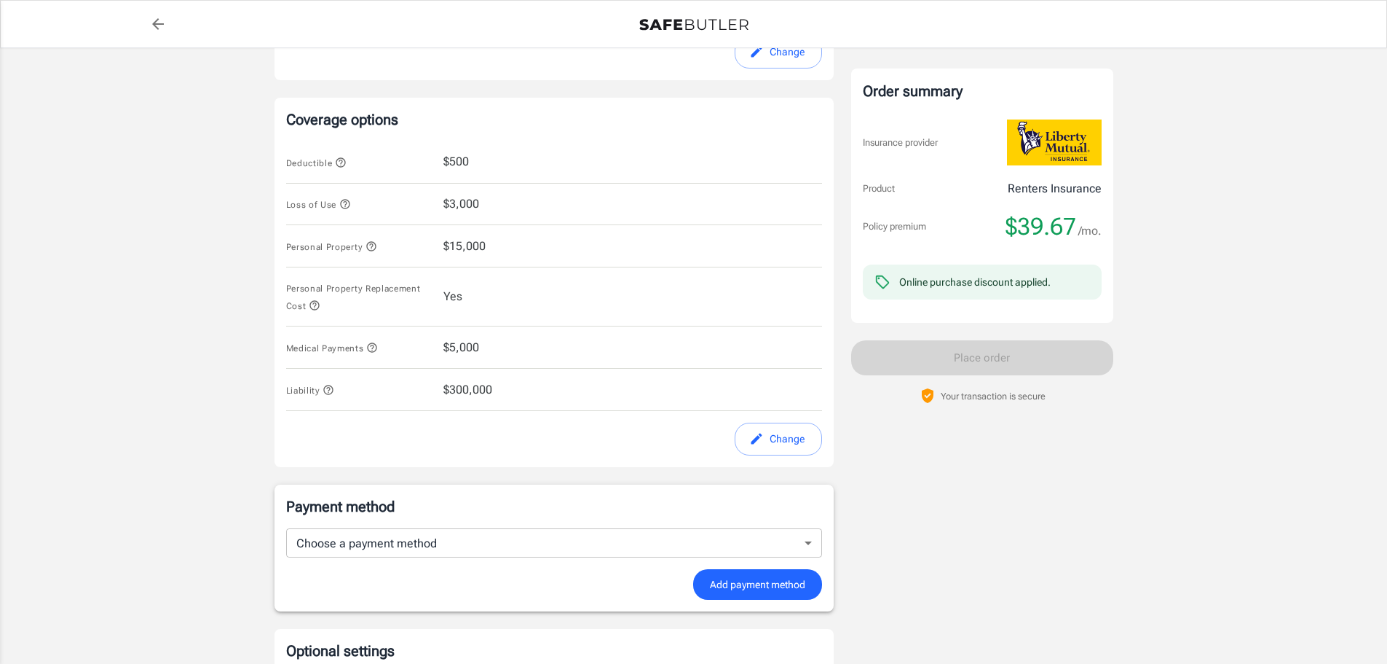
scroll to position [519, 0]
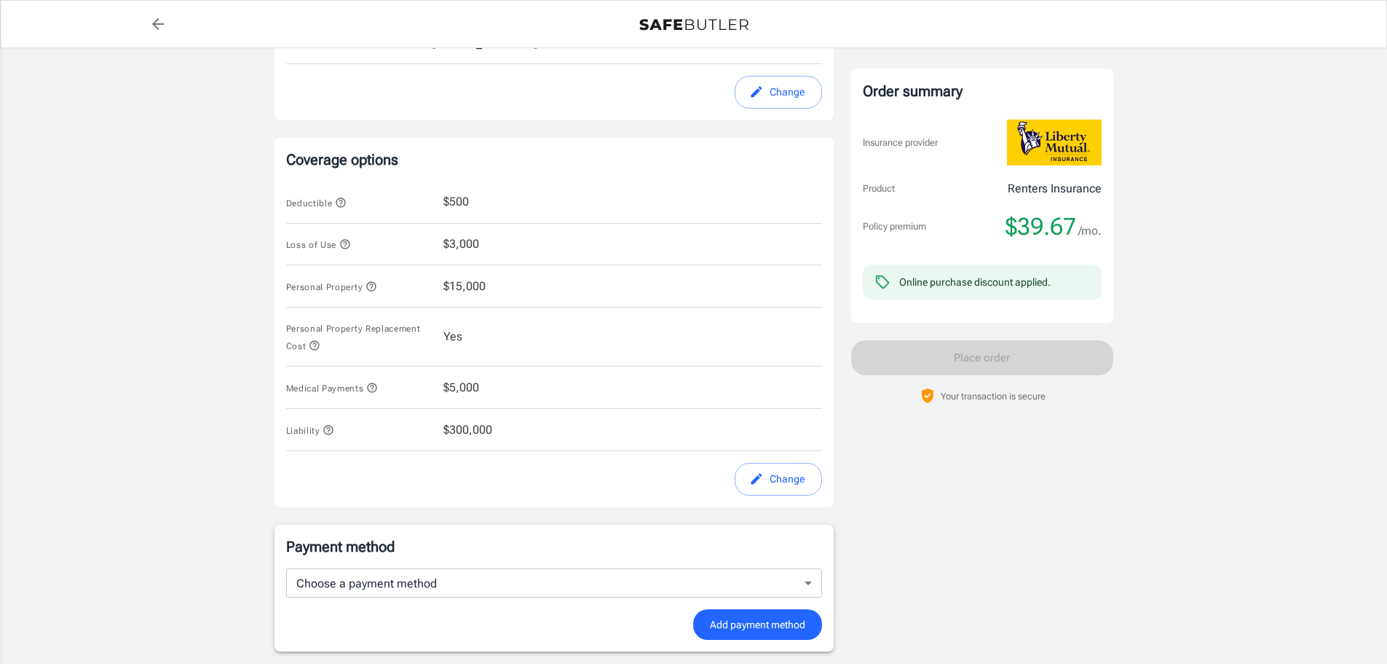
click at [797, 481] on button "Change" at bounding box center [778, 478] width 87 height 33
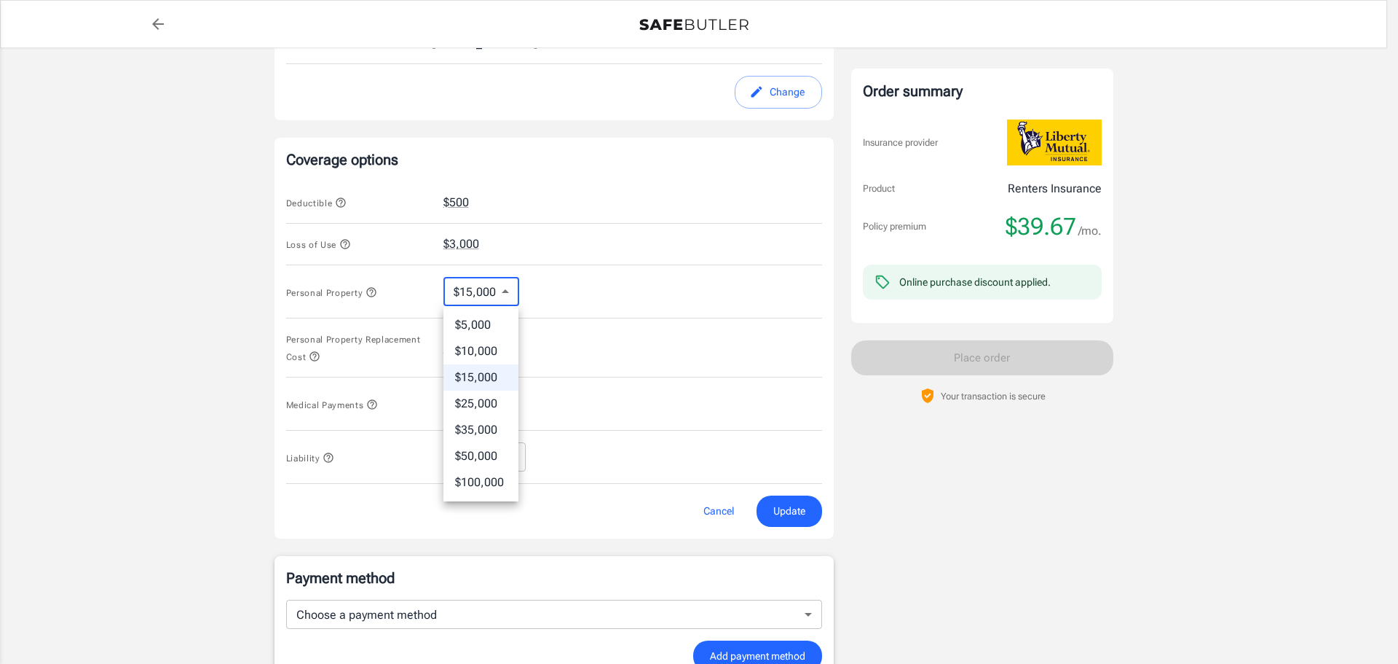
click at [497, 291] on body "Policy premium $ 39.67 /mo Liberty Mutual Renters Insurance [STREET_ADDRESS][US…" at bounding box center [699, 251] width 1398 height 1541
click at [677, 361] on div at bounding box center [699, 332] width 1398 height 664
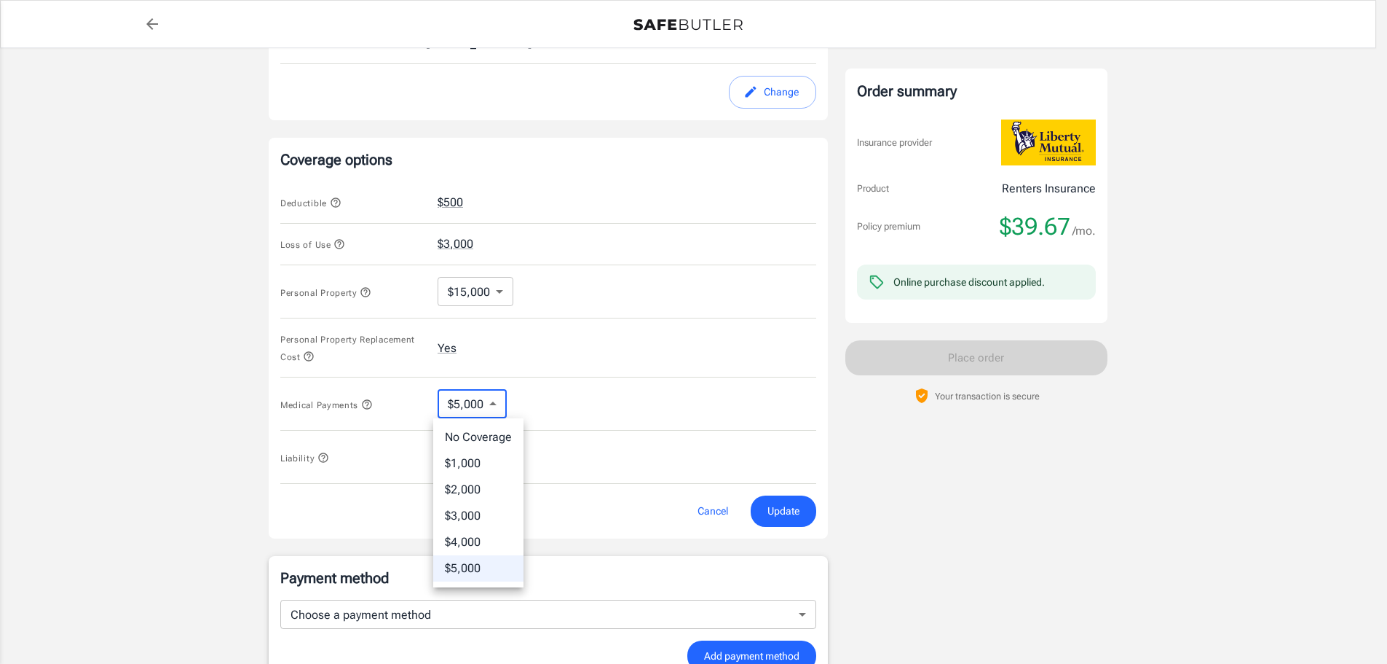
click at [492, 407] on body "Policy premium $ 39.67 /mo Liberty Mutual Renters Insurance [STREET_ADDRESS][US…" at bounding box center [693, 251] width 1387 height 1541
click at [486, 465] on li "$1,000" at bounding box center [478, 463] width 90 height 26
type input "1000"
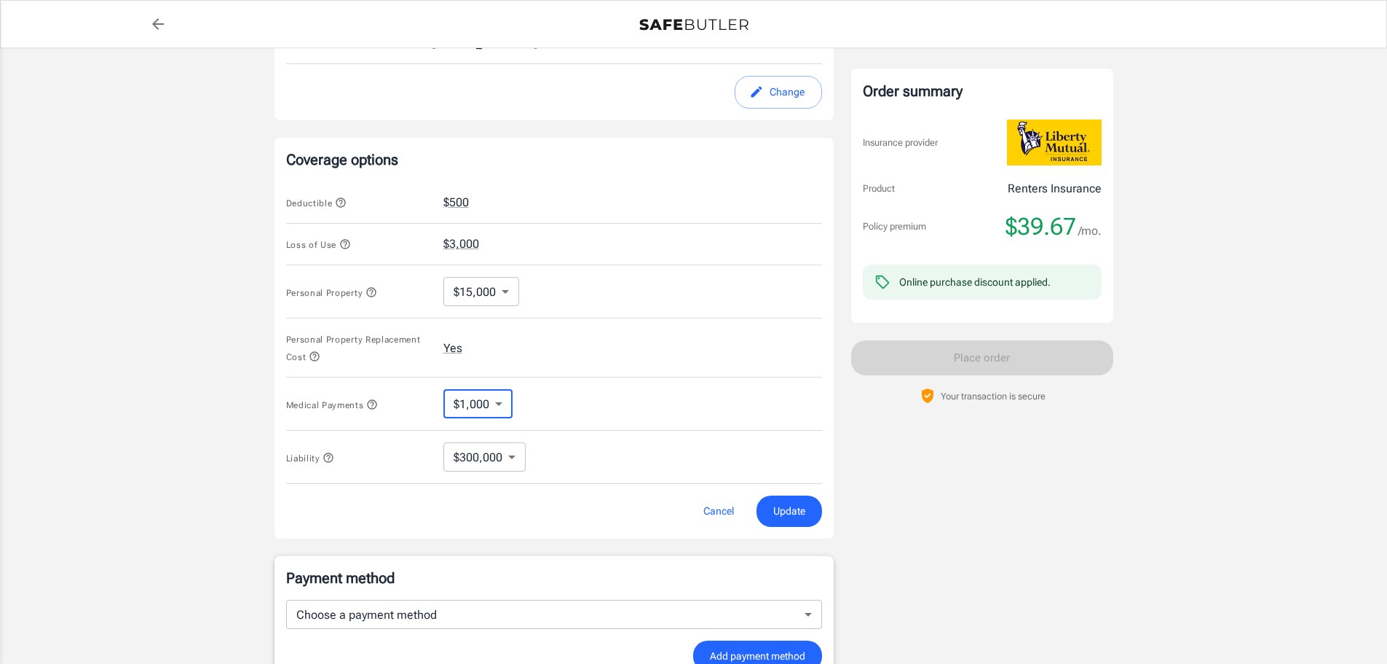
click at [667, 439] on Payments "No Coverage $1,000 $2,000 $3,000 $4,000 $5,000" at bounding box center [693, 332] width 1387 height 664
click at [791, 518] on span "Update" at bounding box center [789, 511] width 32 height 18
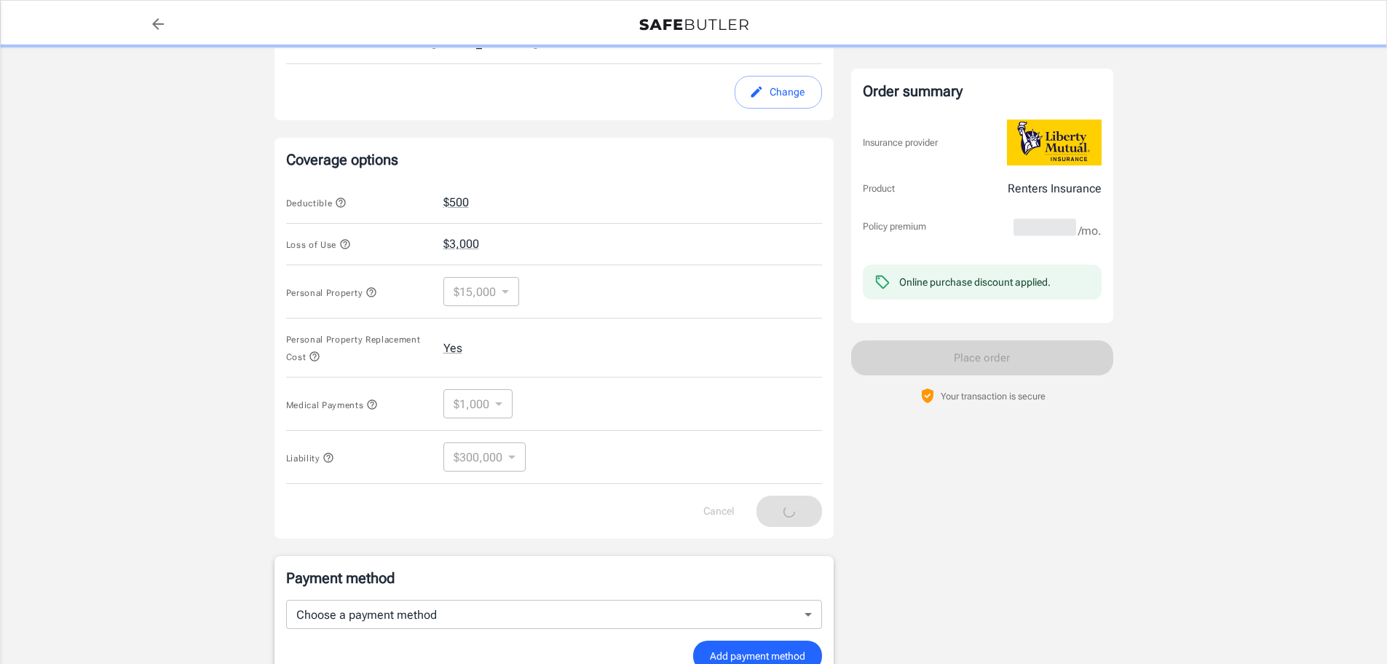
click at [950, 521] on div "Order summary Insurance provider Product Renters Insurance Policy premium /mo. …" at bounding box center [982, 170] width 262 height 1247
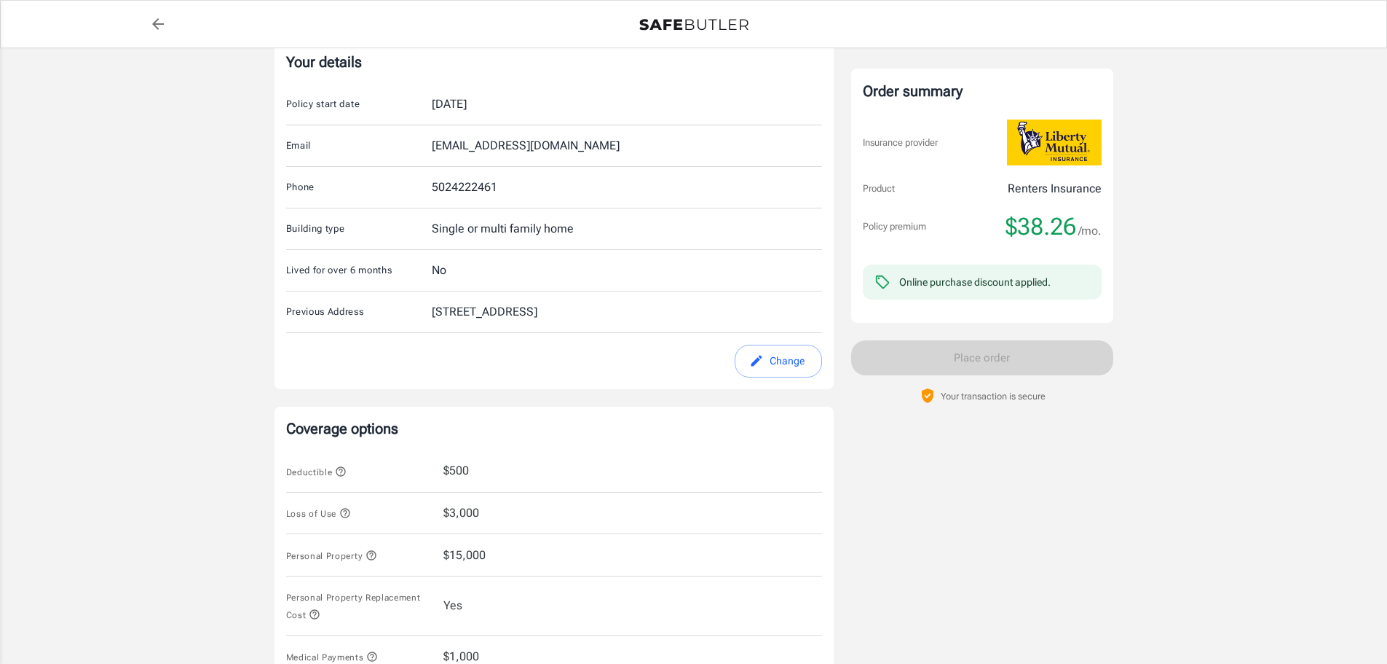
scroll to position [0, 0]
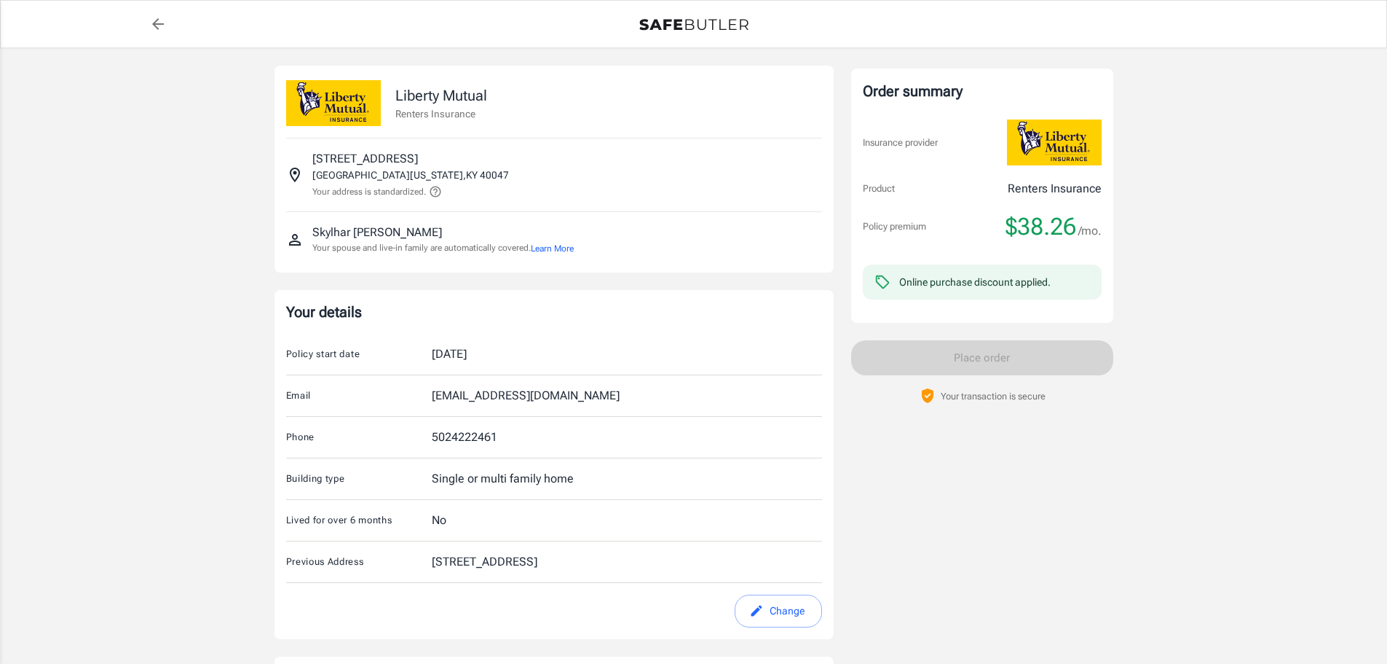
click at [146, 18] on link "back to quotes" at bounding box center [157, 23] width 29 height 29
